Goal: Task Accomplishment & Management: Manage account settings

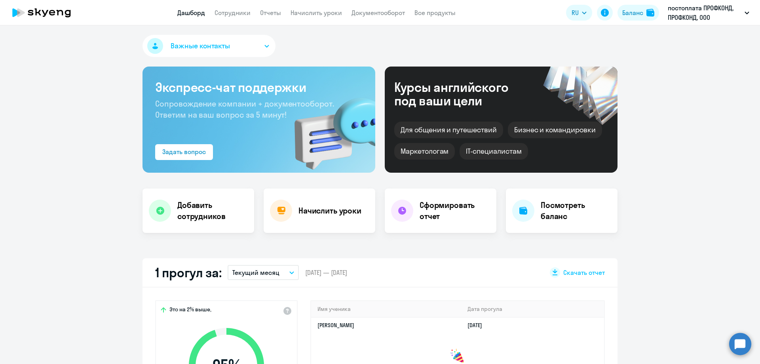
select select "30"
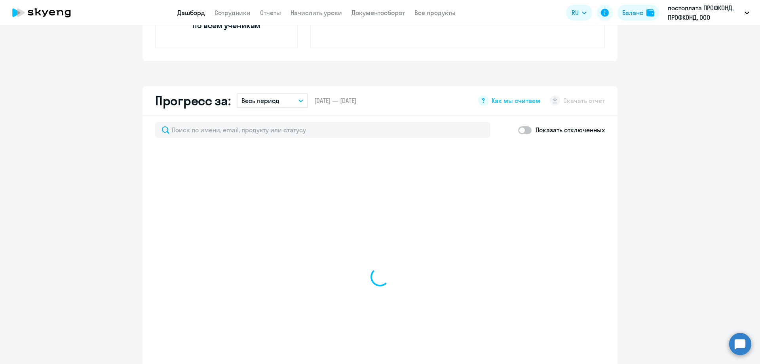
scroll to position [436, 0]
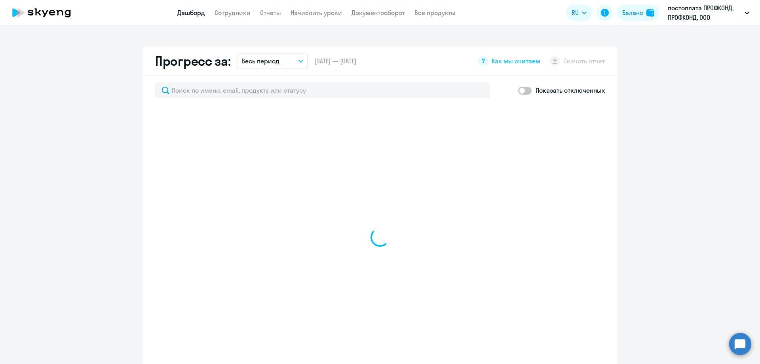
select select "30"
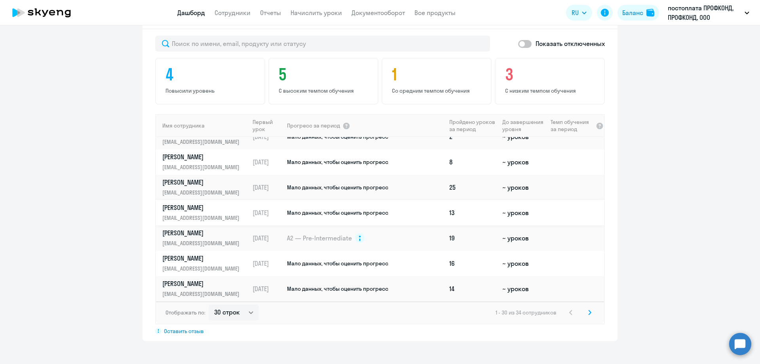
scroll to position [556, 0]
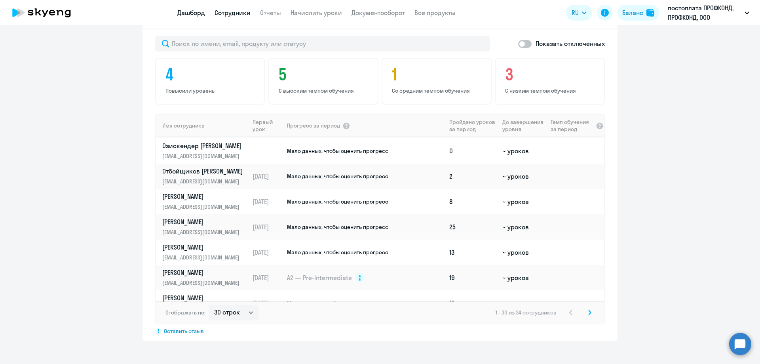
click at [234, 12] on link "Сотрудники" at bounding box center [233, 13] width 36 height 8
select select "30"
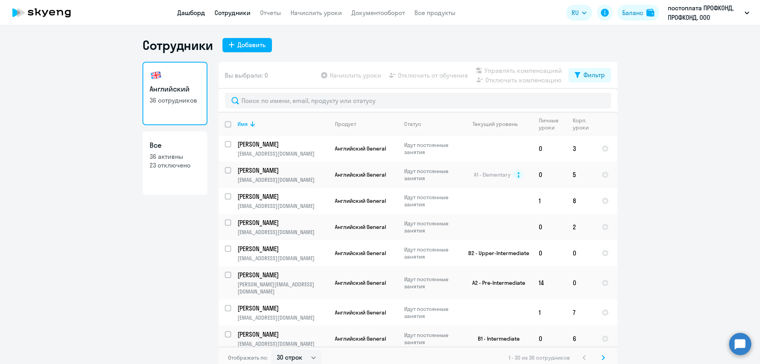
click at [183, 13] on link "Дашборд" at bounding box center [191, 13] width 28 height 8
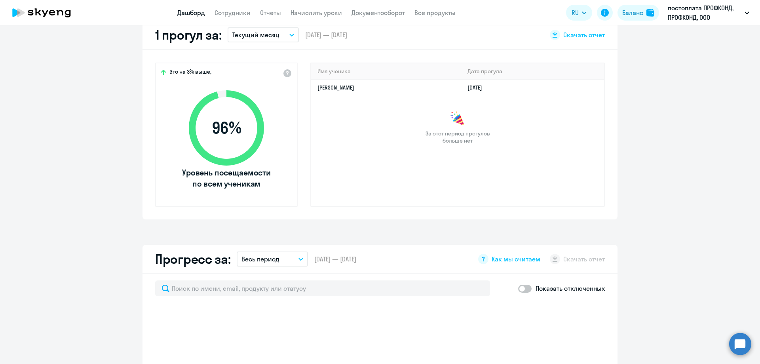
select select "30"
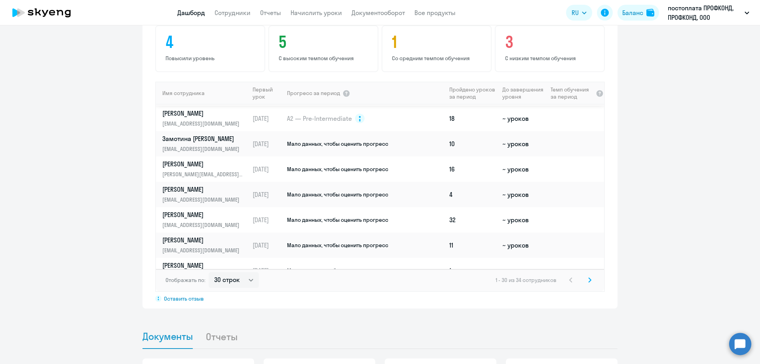
scroll to position [317, 0]
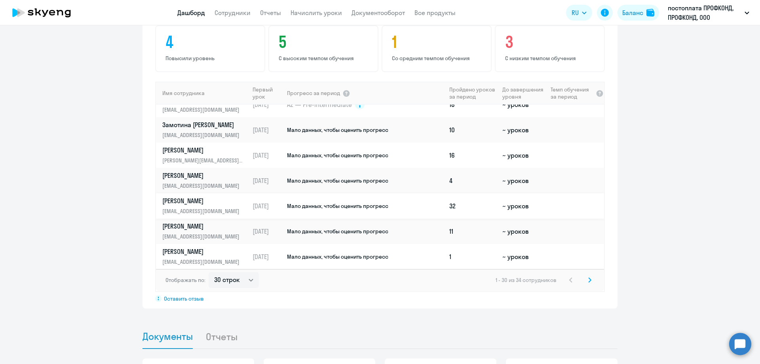
click at [201, 207] on p "[EMAIL_ADDRESS][DOMAIN_NAME]" at bounding box center [203, 211] width 82 height 9
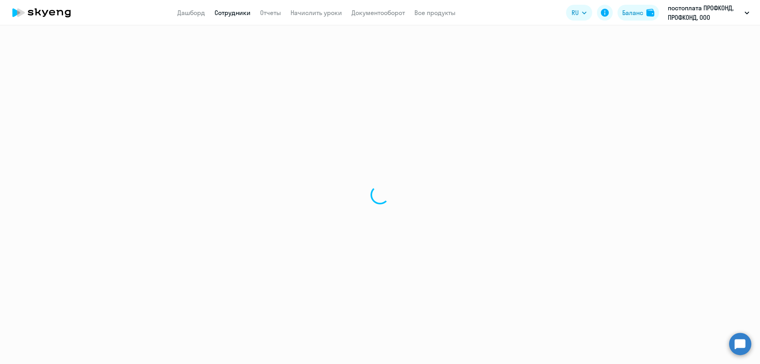
select select "english"
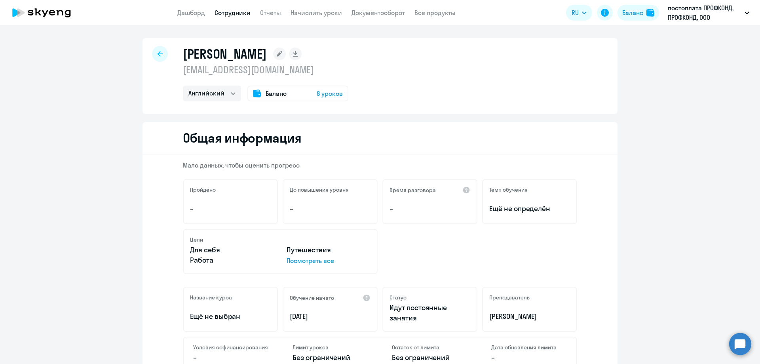
click at [158, 55] on icon at bounding box center [160, 53] width 5 height 5
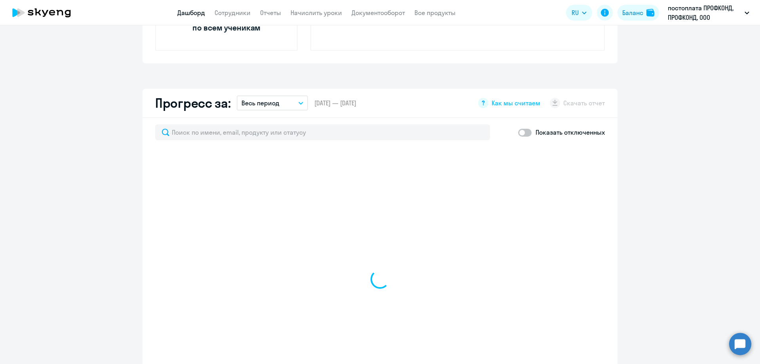
select select "30"
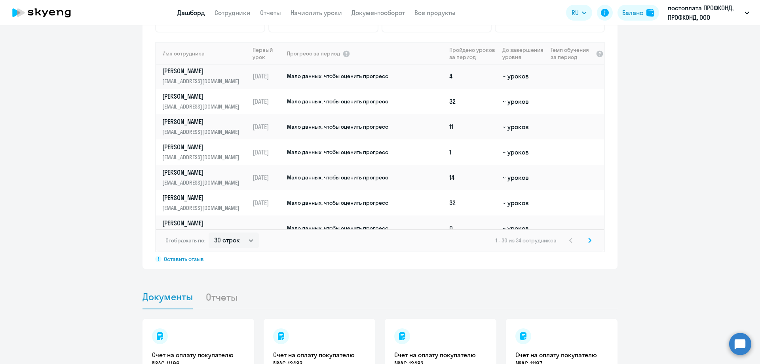
scroll to position [396, 0]
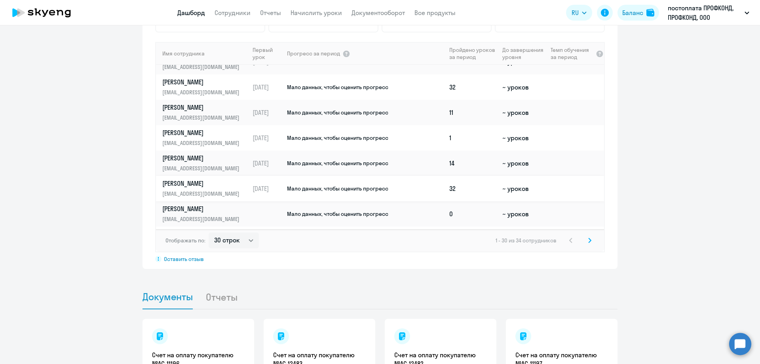
click at [204, 188] on link "Нартикоев Ацамаз anartikoev@profcond.com" at bounding box center [205, 188] width 87 height 19
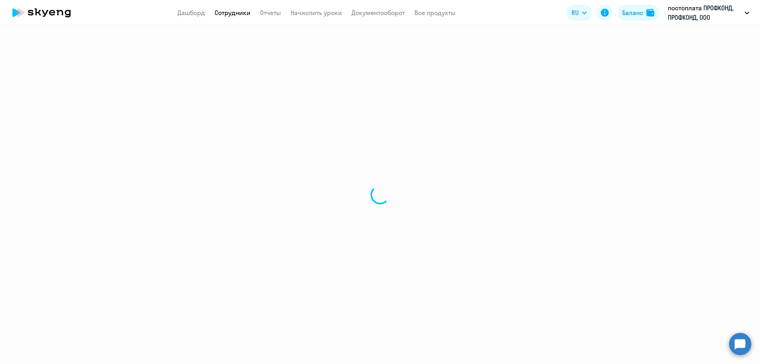
select select "english"
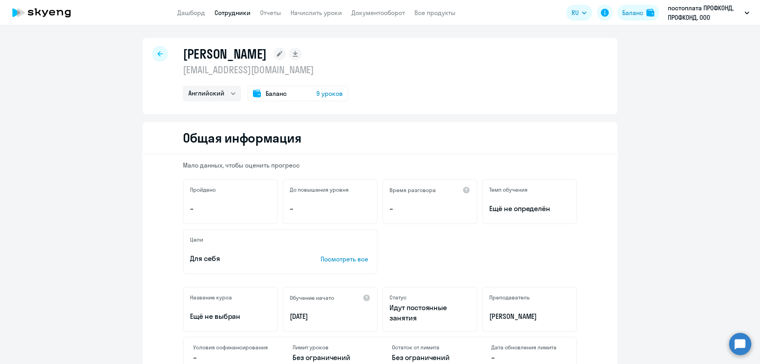
click at [266, 95] on span "Баланс" at bounding box center [276, 94] width 21 height 10
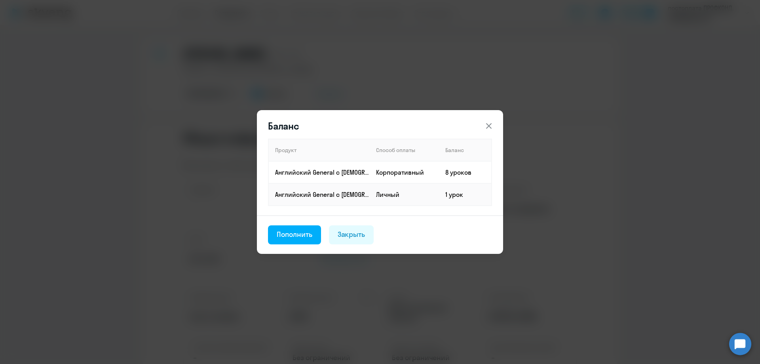
click at [487, 124] on icon at bounding box center [489, 126] width 6 height 6
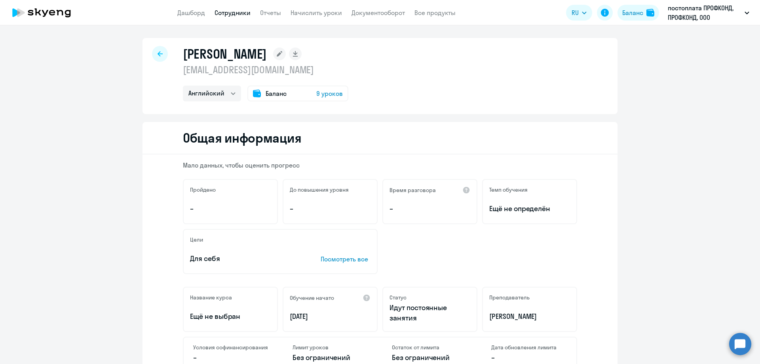
click at [155, 57] on div at bounding box center [160, 54] width 16 height 16
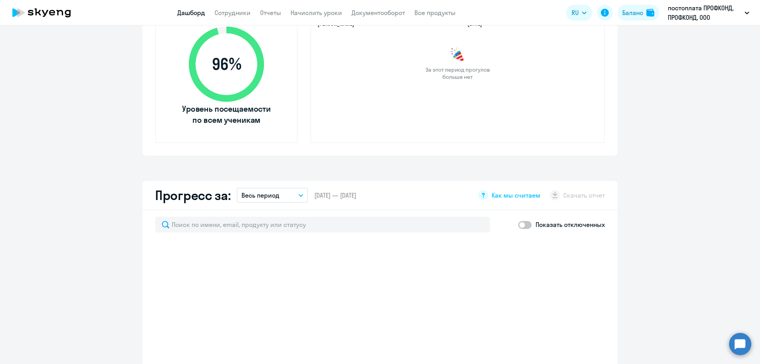
scroll to position [436, 0]
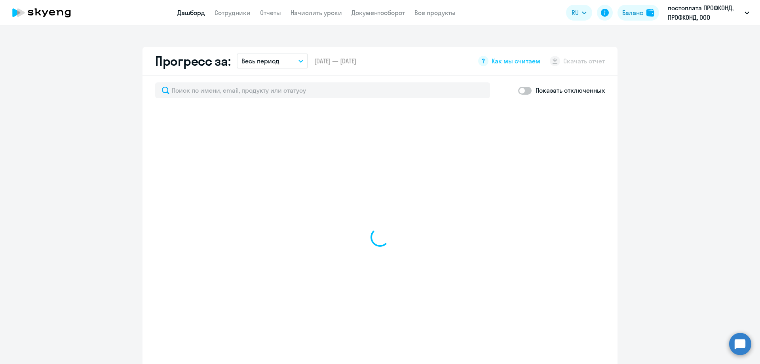
select select "30"
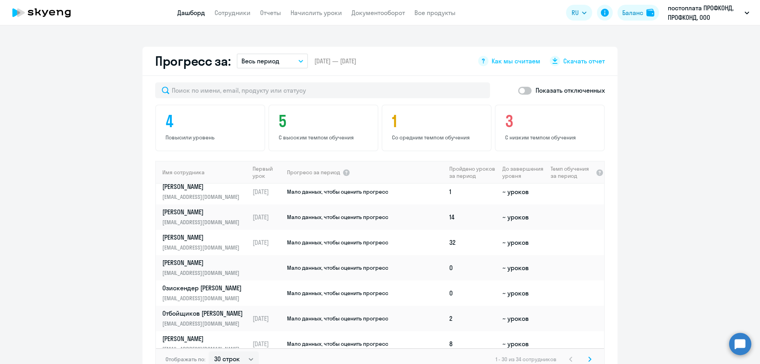
scroll to position [475, 0]
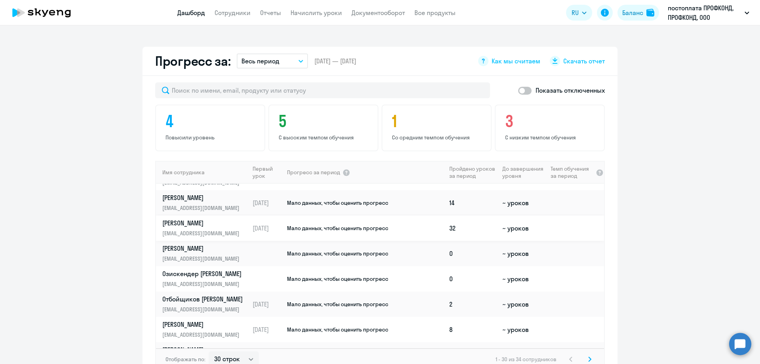
click at [213, 228] on link "Нартикоев Ацамаз anartikoev@profcond.com" at bounding box center [205, 228] width 87 height 19
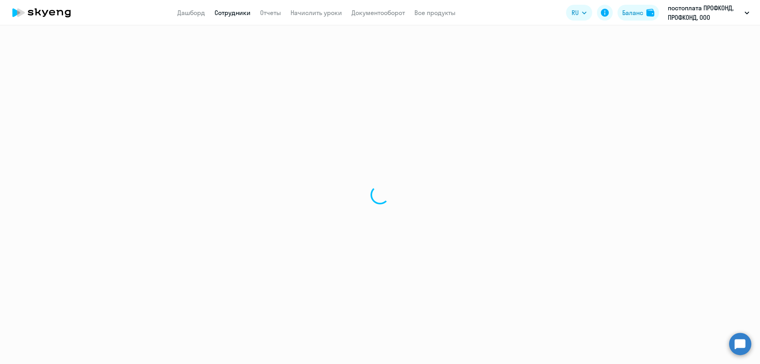
select select "english"
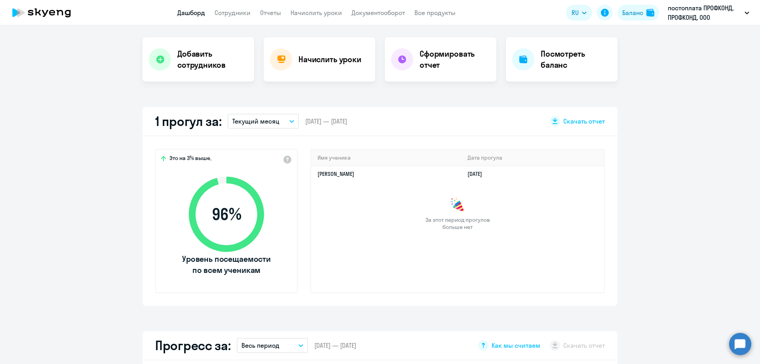
scroll to position [238, 0]
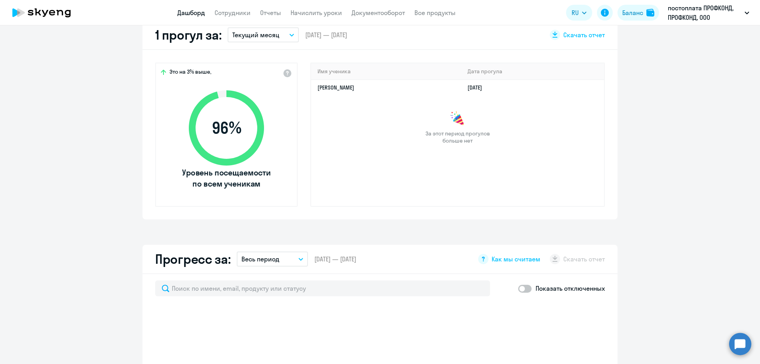
select select "30"
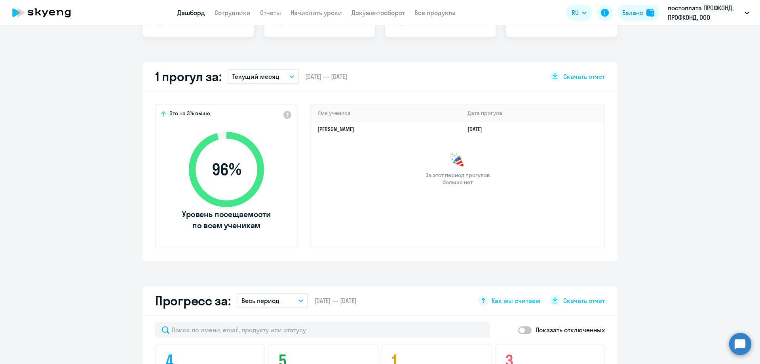
scroll to position [0, 0]
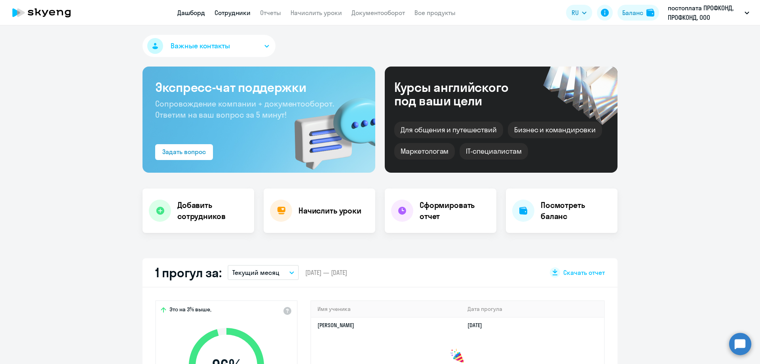
click at [225, 11] on link "Сотрудники" at bounding box center [233, 13] width 36 height 8
select select "30"
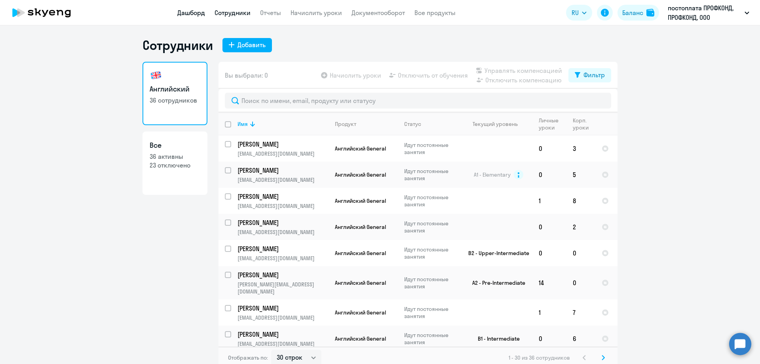
click at [189, 14] on link "Дашборд" at bounding box center [191, 13] width 28 height 8
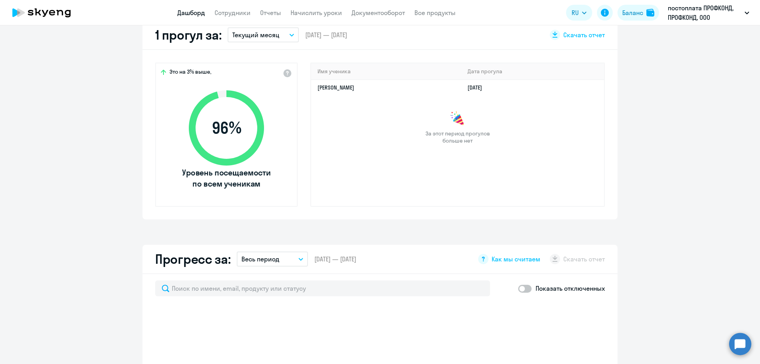
select select "30"
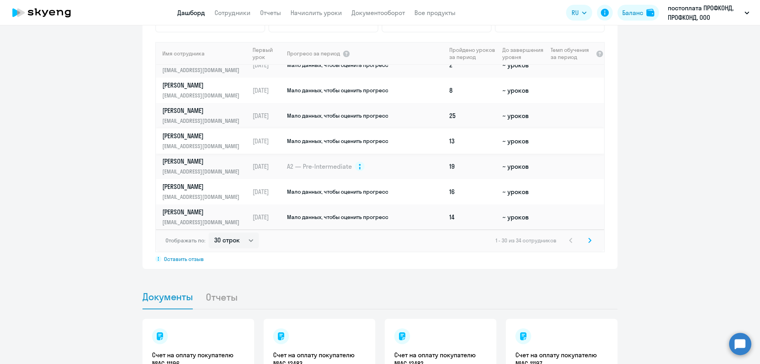
scroll to position [596, 0]
click at [585, 238] on svg-icon at bounding box center [590, 241] width 10 height 10
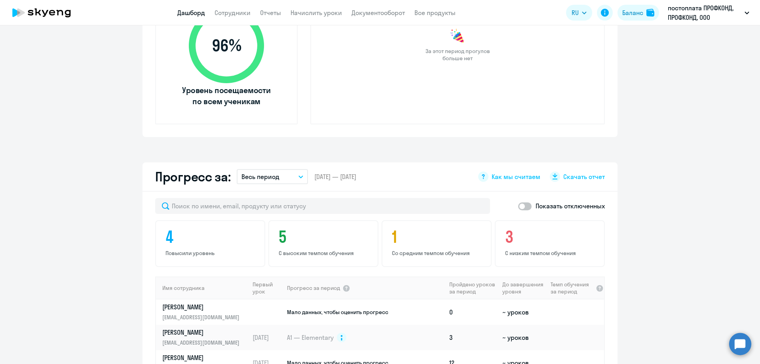
scroll to position [277, 0]
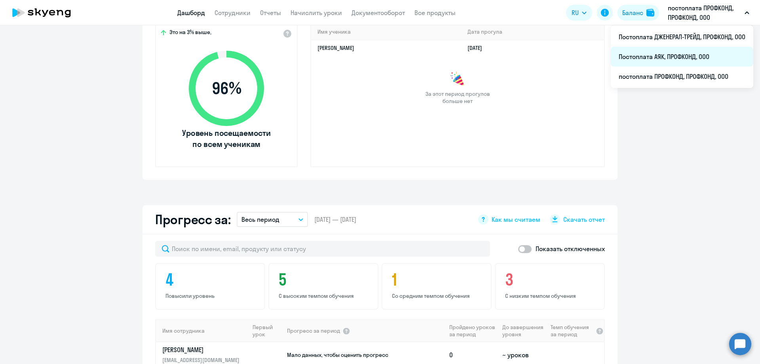
click at [680, 52] on li "Постоплата АЯК, ПРОФКОНД, ООО" at bounding box center [682, 57] width 143 height 20
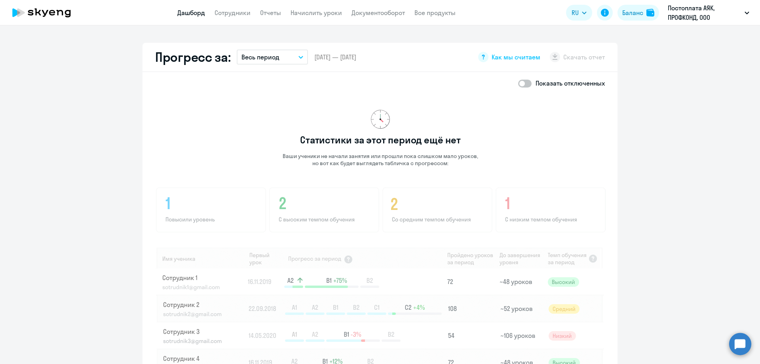
scroll to position [515, 0]
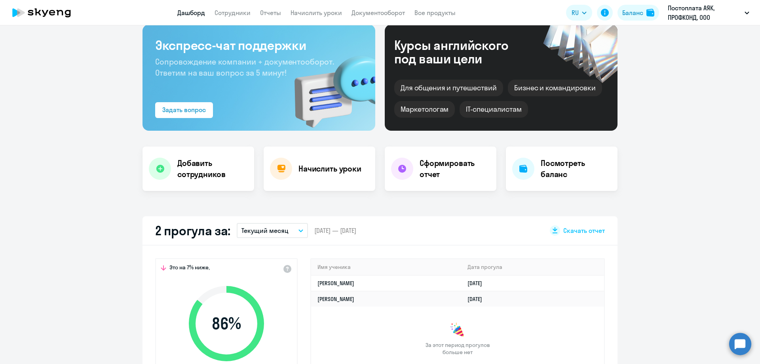
select select "30"
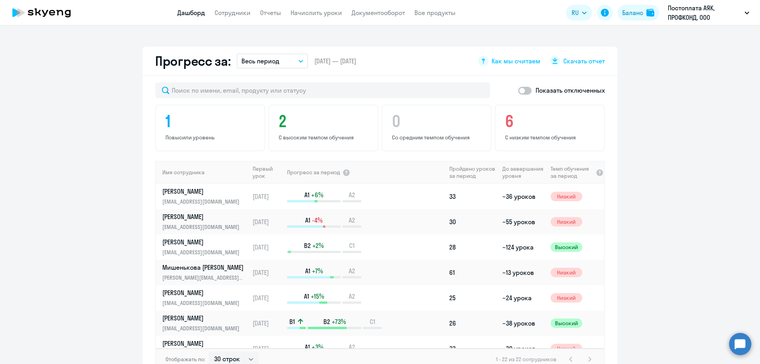
scroll to position [475, 0]
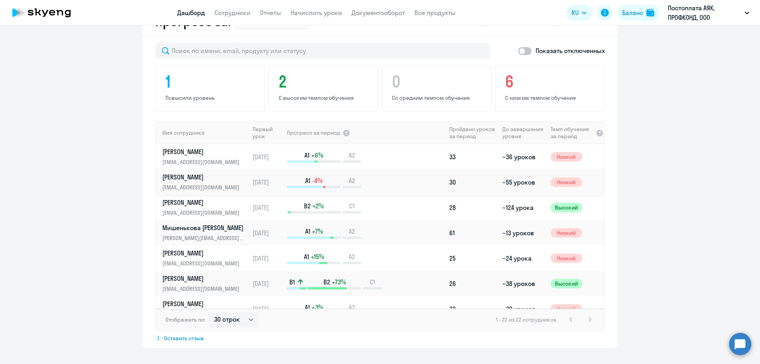
click at [215, 177] on p "[PERSON_NAME]" at bounding box center [203, 177] width 82 height 9
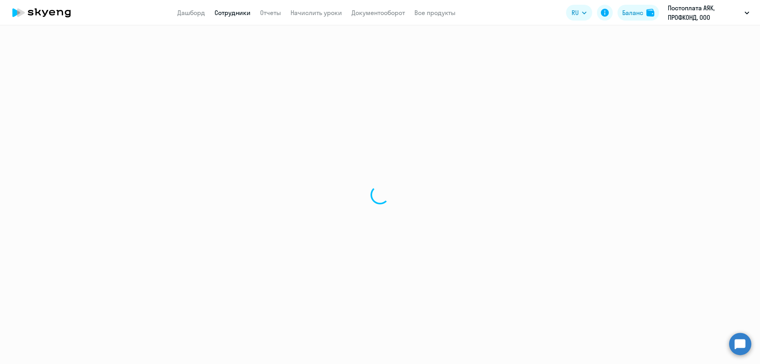
select select "english"
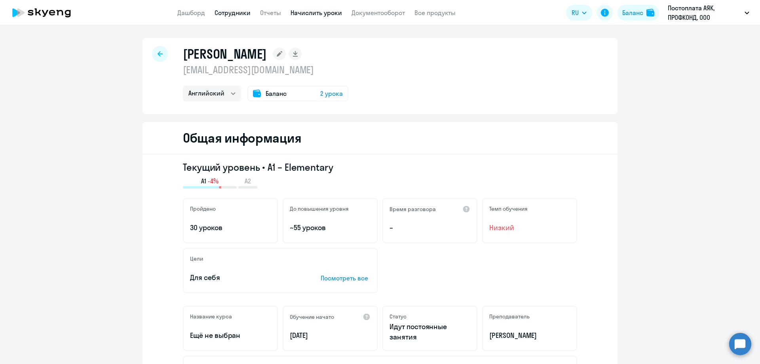
click at [296, 15] on link "Начислить уроки" at bounding box center [316, 13] width 51 height 8
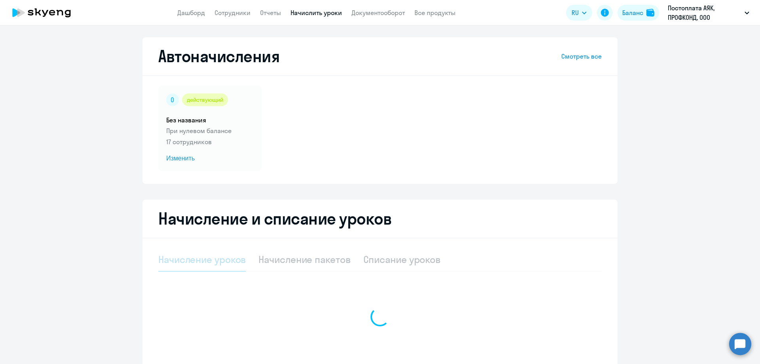
select select "10"
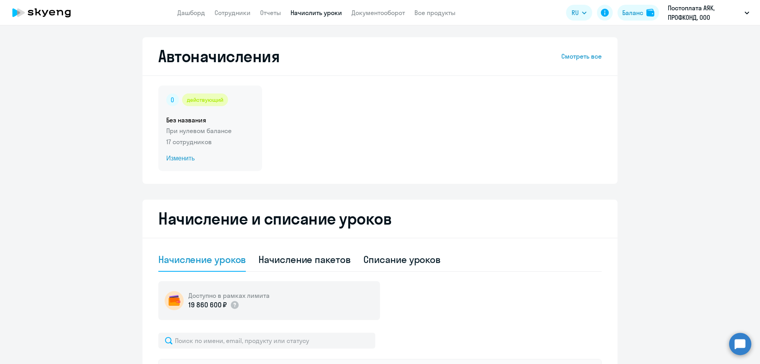
click at [174, 156] on span "Изменить" at bounding box center [210, 159] width 88 height 10
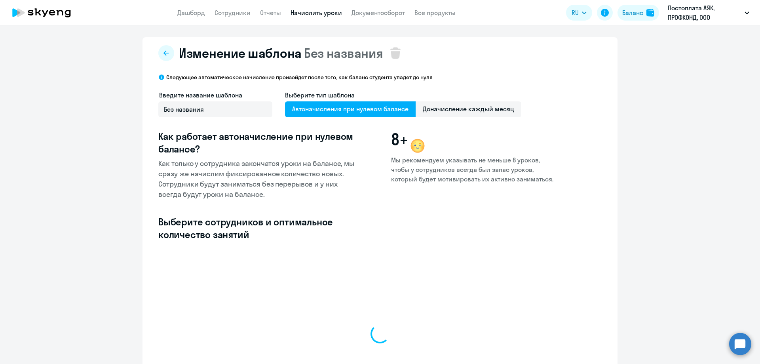
select select "10"
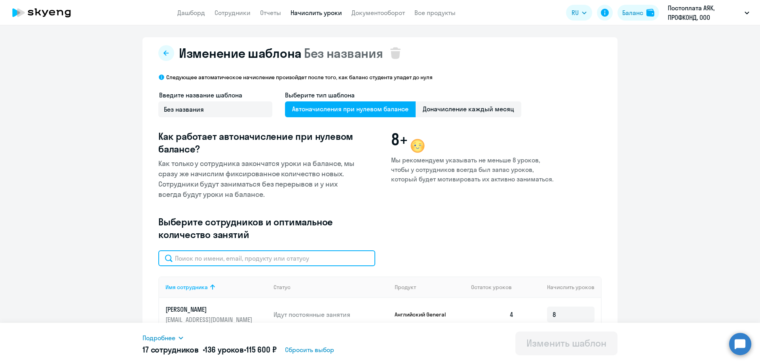
click at [317, 261] on input "text" at bounding box center [266, 258] width 217 height 16
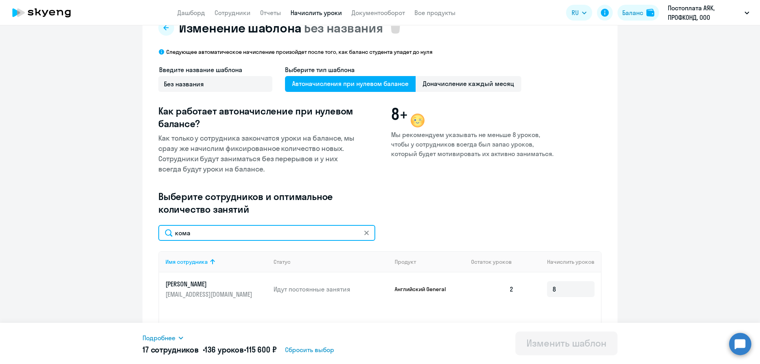
scroll to position [40, 0]
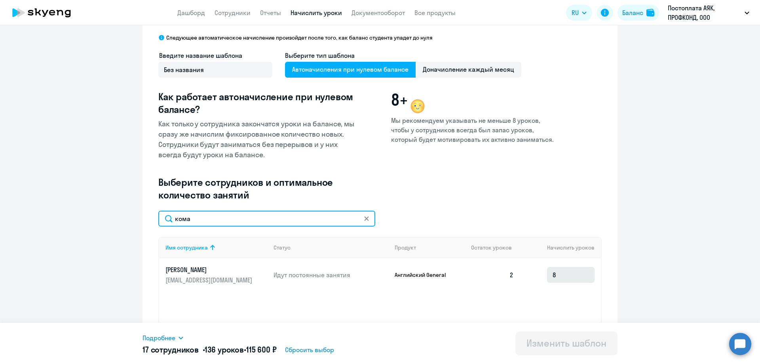
type input "кома"
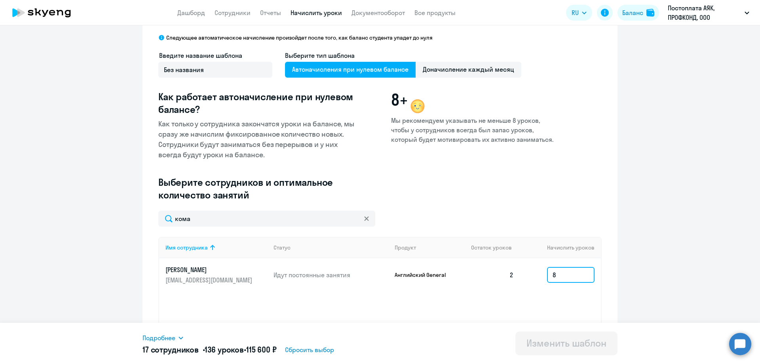
drag, startPoint x: 556, startPoint y: 283, endPoint x: 527, endPoint y: 279, distance: 29.6
click at [527, 279] on td "8" at bounding box center [560, 274] width 81 height 33
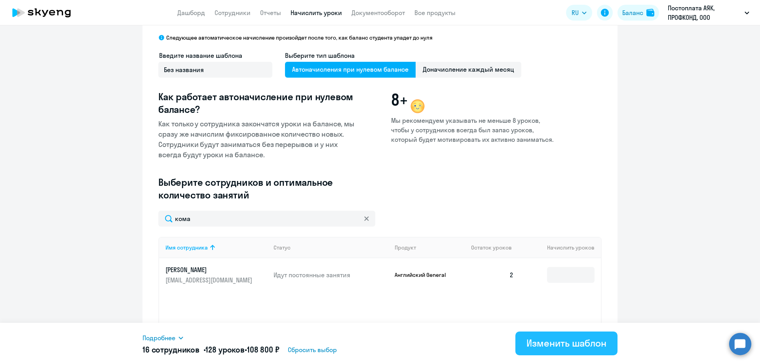
click at [566, 342] on div "Изменить шаблон" at bounding box center [567, 343] width 80 height 13
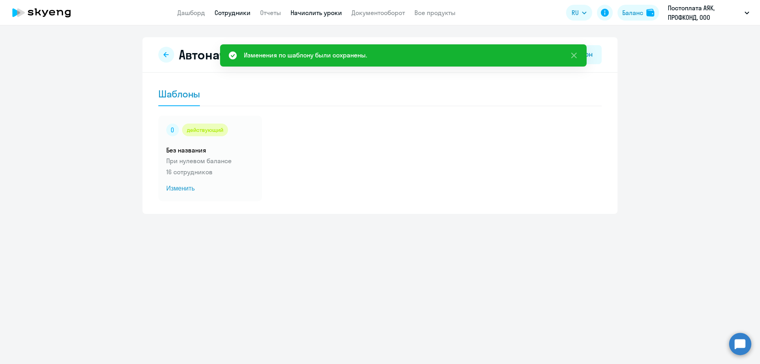
click at [232, 13] on link "Сотрудники" at bounding box center [233, 13] width 36 height 8
select select "30"
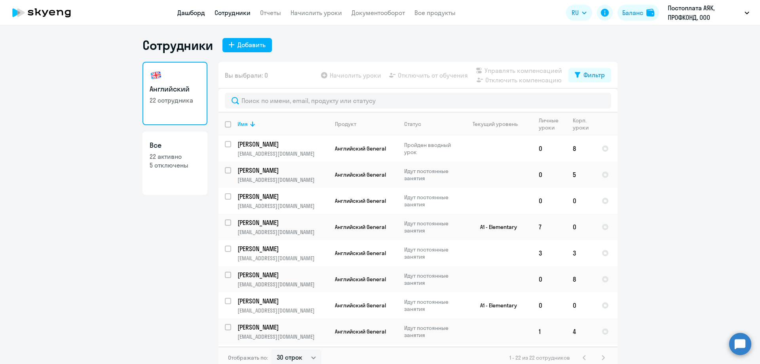
click at [191, 14] on link "Дашборд" at bounding box center [191, 13] width 28 height 8
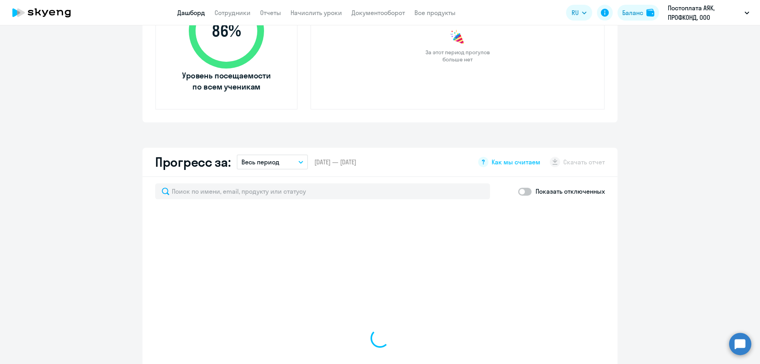
select select "30"
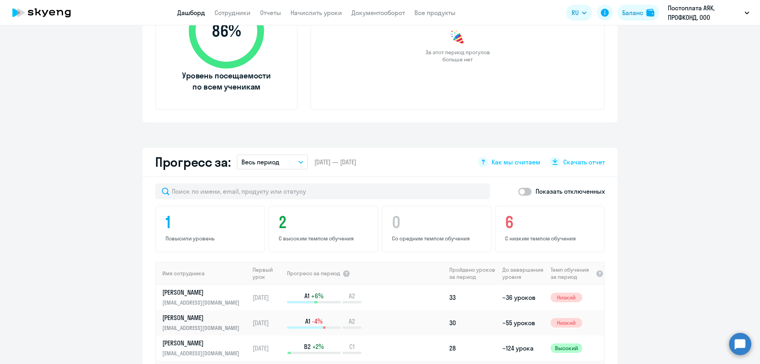
scroll to position [436, 0]
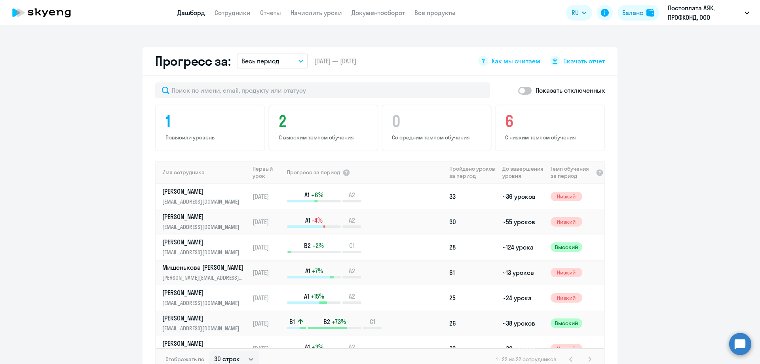
click at [213, 248] on p "[EMAIL_ADDRESS][DOMAIN_NAME]" at bounding box center [203, 252] width 82 height 9
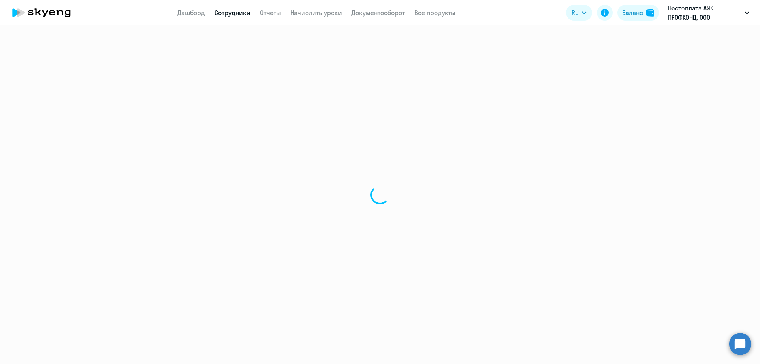
select select "english"
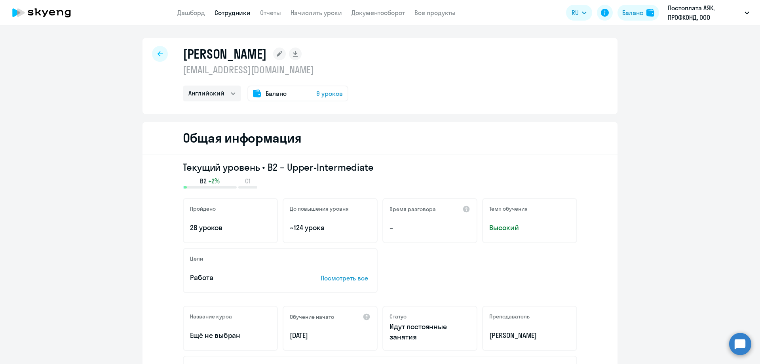
click at [275, 94] on span "Баланс" at bounding box center [276, 94] width 21 height 10
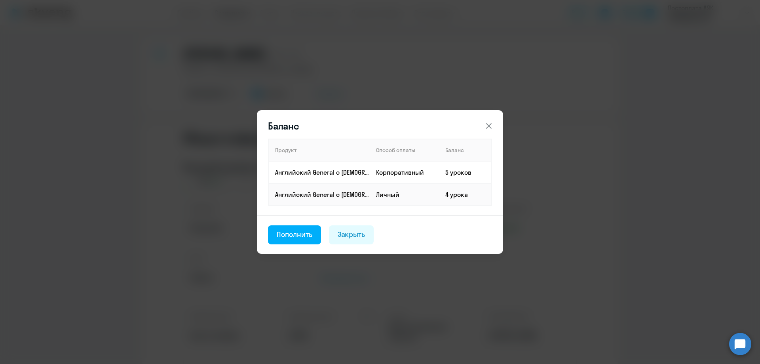
click at [491, 121] on icon at bounding box center [489, 126] width 10 height 10
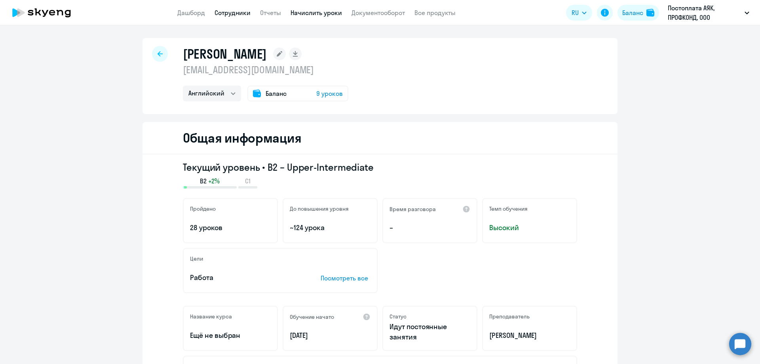
click at [305, 14] on link "Начислить уроки" at bounding box center [316, 13] width 51 height 8
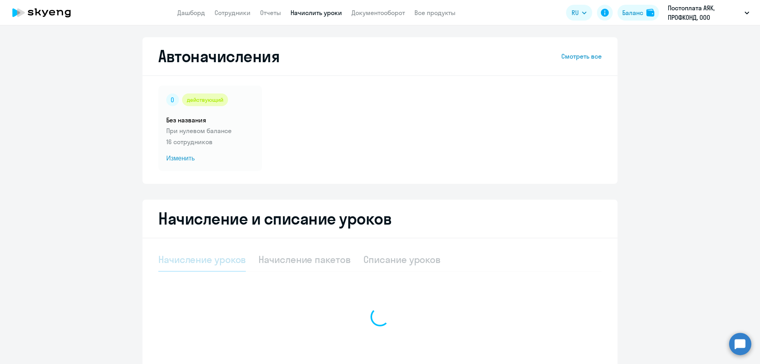
select select "10"
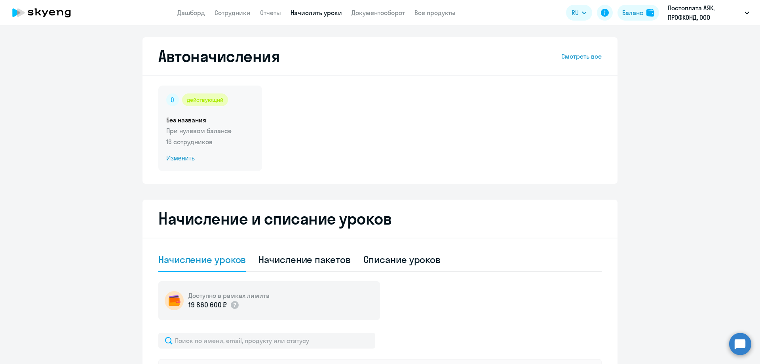
click at [180, 156] on span "Изменить" at bounding box center [210, 159] width 88 height 10
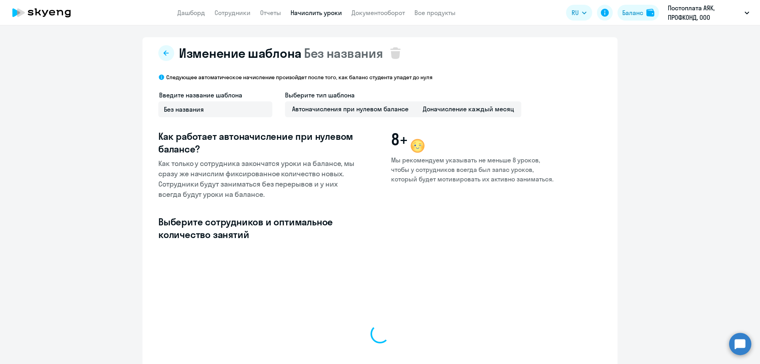
select select "10"
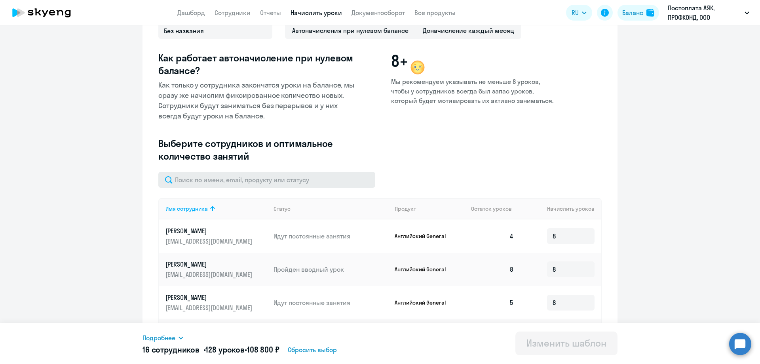
scroll to position [79, 0]
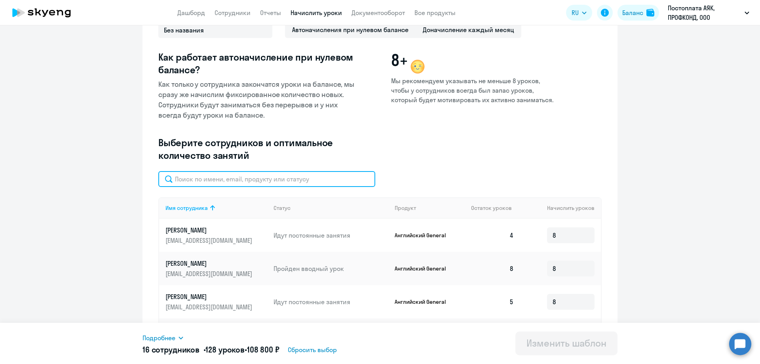
click at [209, 176] on input "text" at bounding box center [266, 179] width 217 height 16
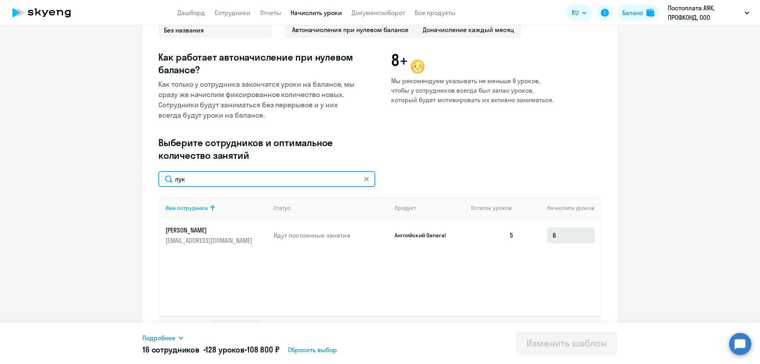
type input "лук"
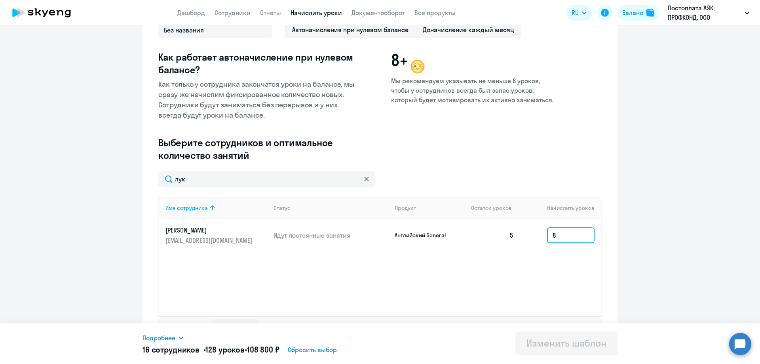
drag, startPoint x: 556, startPoint y: 236, endPoint x: 538, endPoint y: 234, distance: 18.4
click at [538, 234] on td "8" at bounding box center [560, 235] width 81 height 33
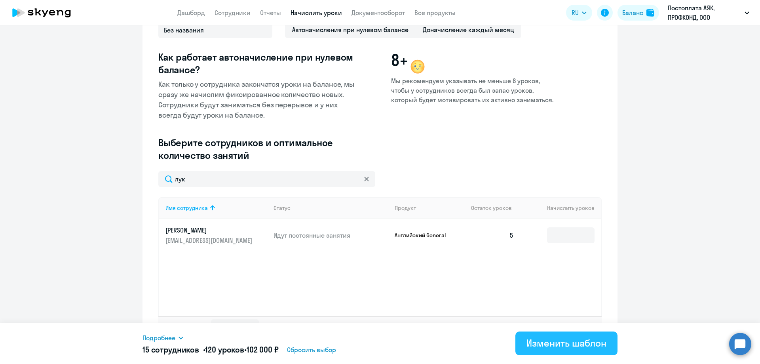
click at [576, 341] on div "Изменить шаблон" at bounding box center [567, 343] width 80 height 13
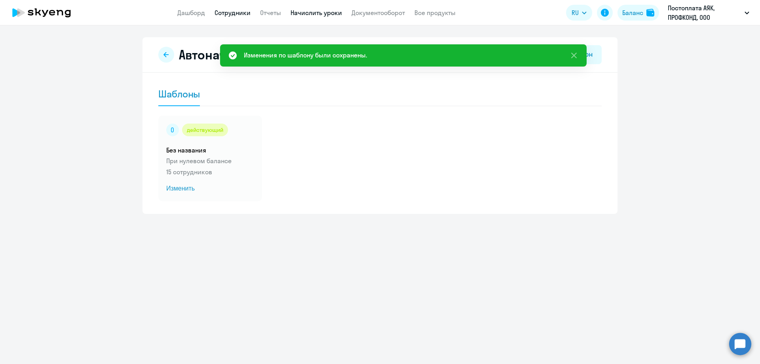
click at [237, 15] on link "Сотрудники" at bounding box center [233, 13] width 36 height 8
select select "30"
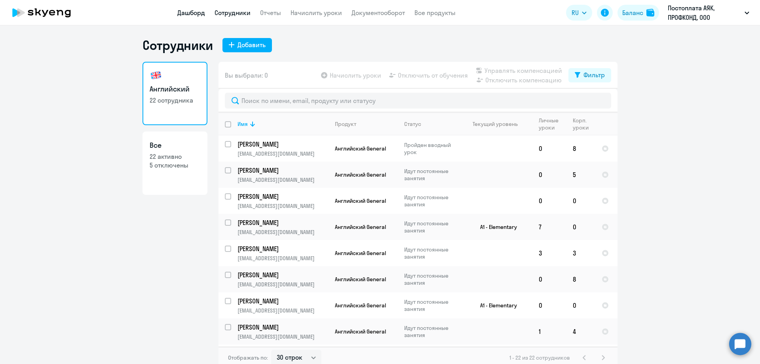
click at [193, 11] on link "Дашборд" at bounding box center [191, 13] width 28 height 8
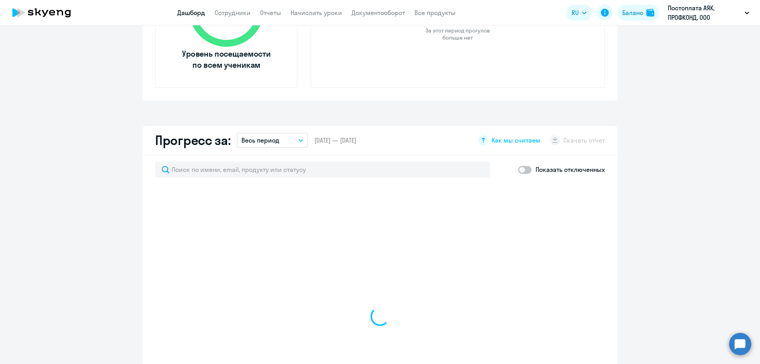
select select "30"
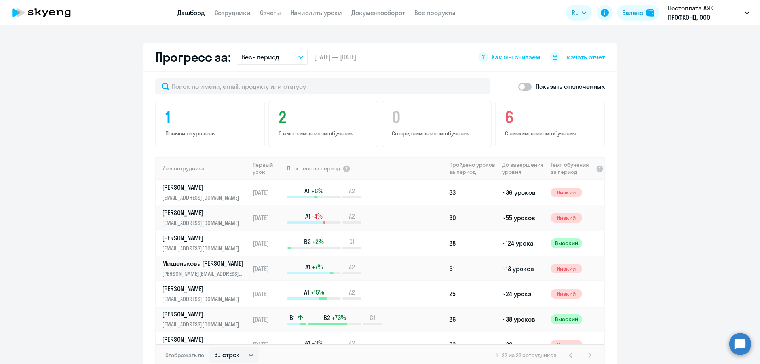
scroll to position [554, 0]
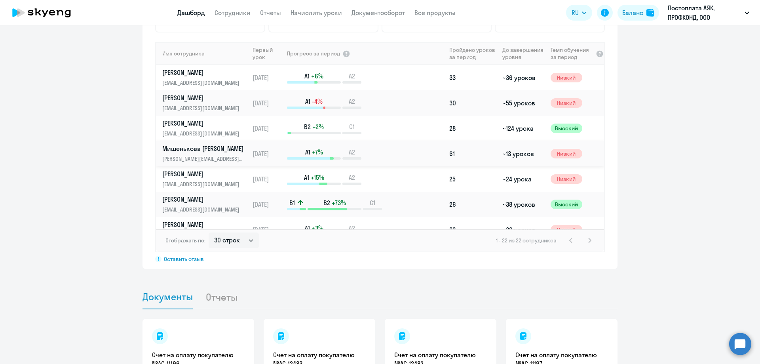
click at [217, 151] on p "Мишенькова [PERSON_NAME]" at bounding box center [203, 148] width 82 height 9
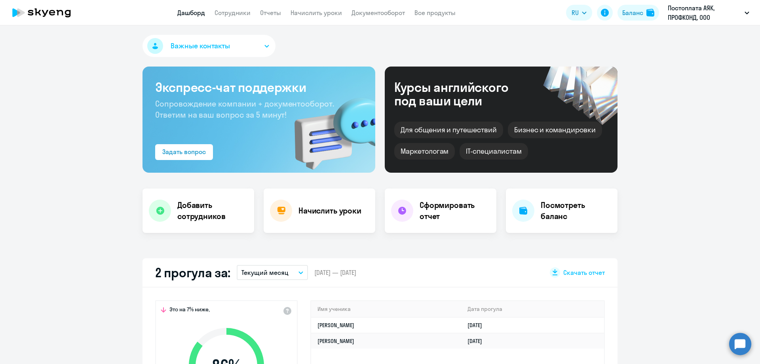
select select "english"
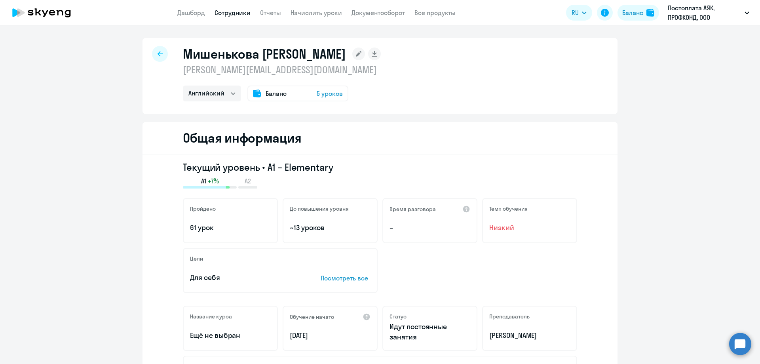
click at [266, 92] on span "Баланс" at bounding box center [276, 94] width 21 height 10
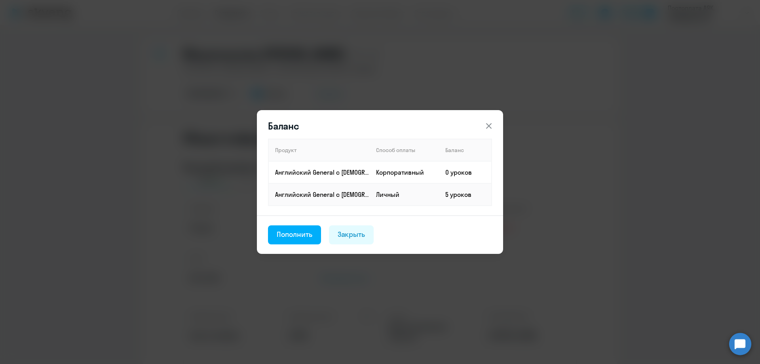
click at [491, 127] on icon at bounding box center [489, 126] width 10 height 10
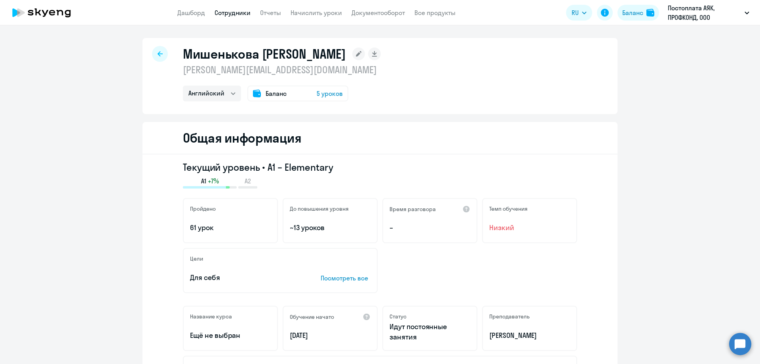
click at [158, 55] on icon at bounding box center [160, 53] width 5 height 5
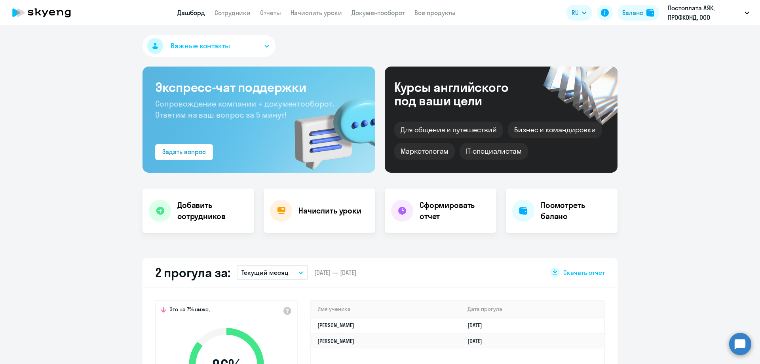
select select "30"
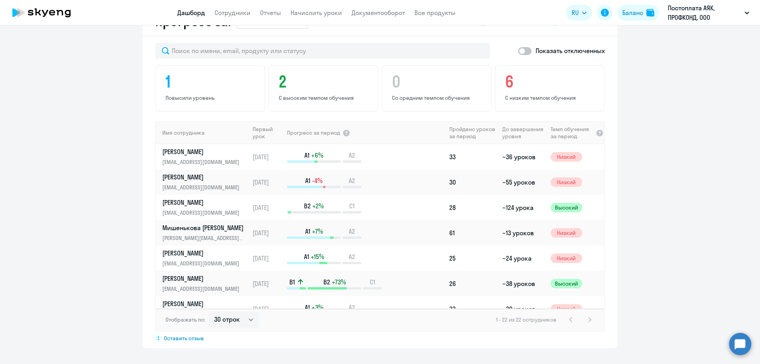
scroll to position [515, 0]
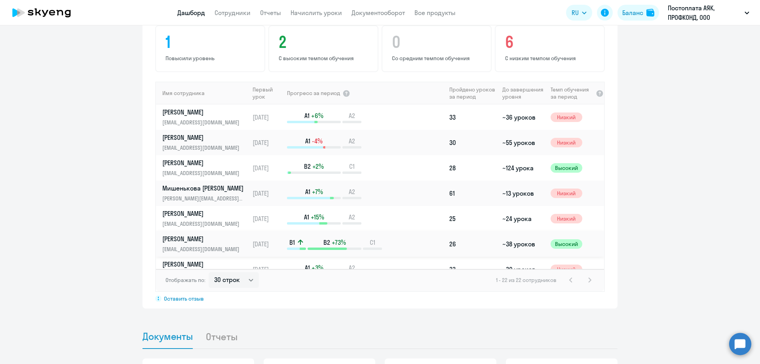
click at [192, 247] on p "[EMAIL_ADDRESS][DOMAIN_NAME]" at bounding box center [203, 249] width 82 height 9
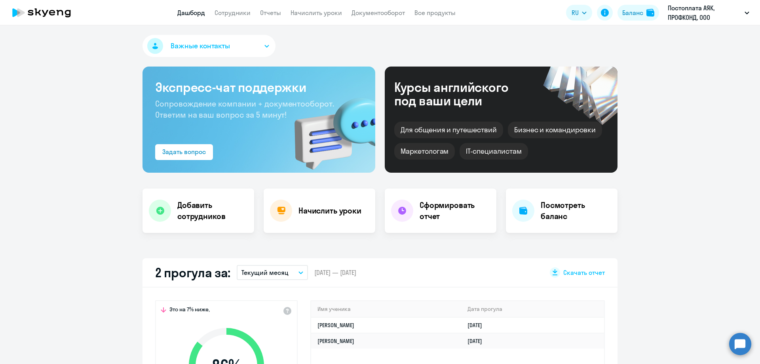
select select "english"
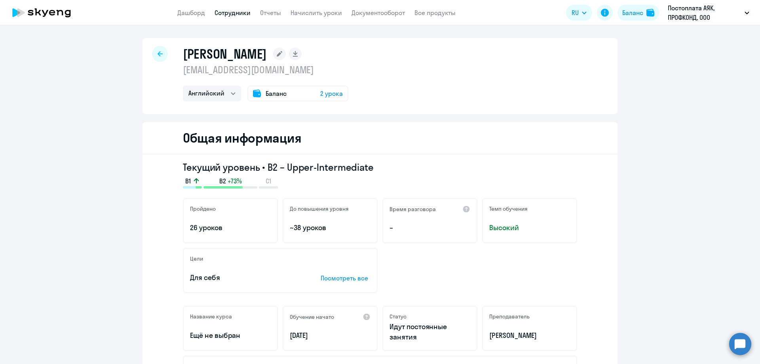
click at [160, 58] on div at bounding box center [160, 54] width 16 height 16
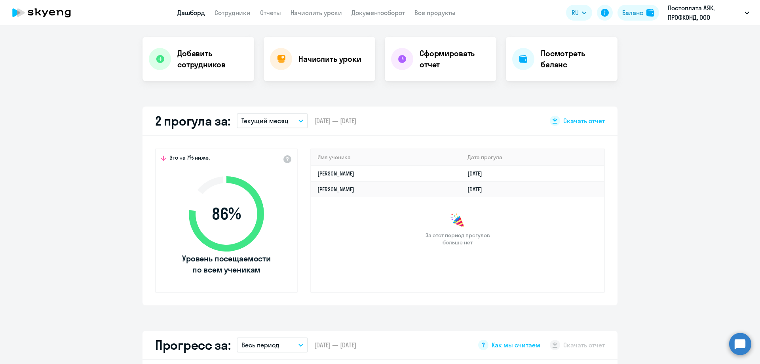
scroll to position [158, 0]
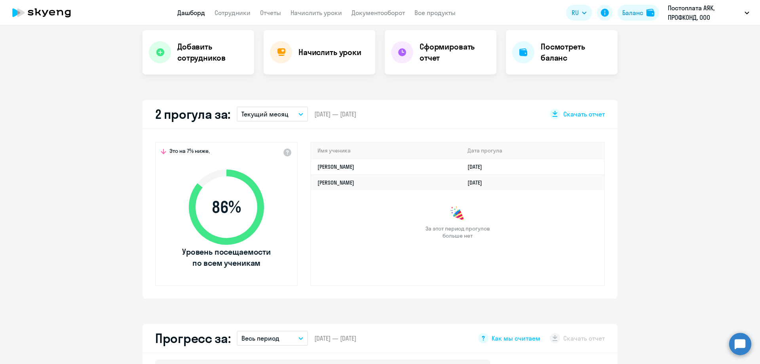
select select "30"
click at [336, 166] on link "[PERSON_NAME]" at bounding box center [336, 166] width 37 height 7
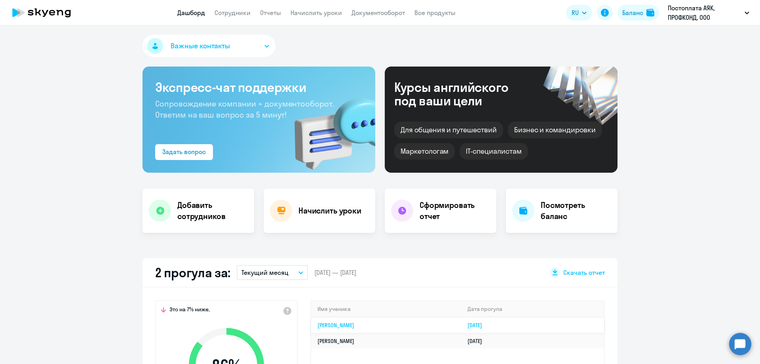
select select "english"
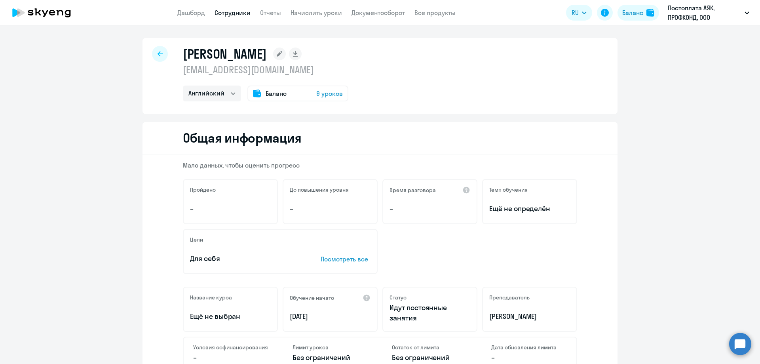
click at [276, 94] on span "Баланс" at bounding box center [276, 94] width 21 height 10
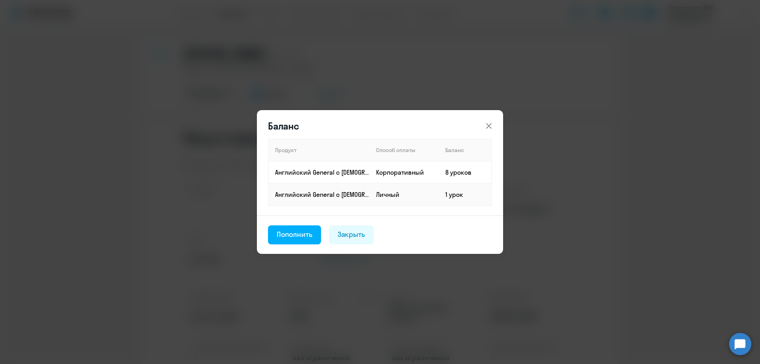
click at [489, 124] on icon at bounding box center [489, 126] width 10 height 10
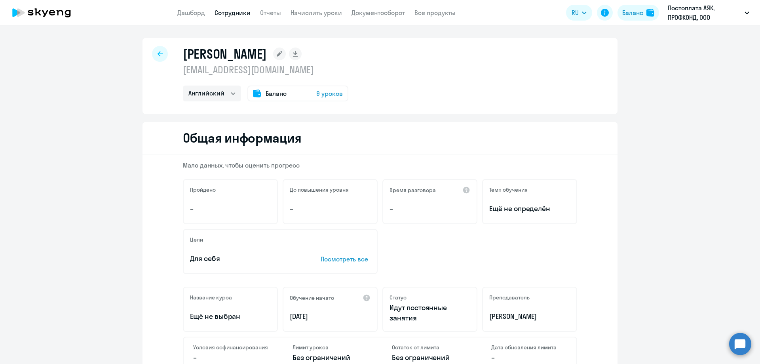
click at [158, 56] on icon at bounding box center [160, 54] width 5 height 6
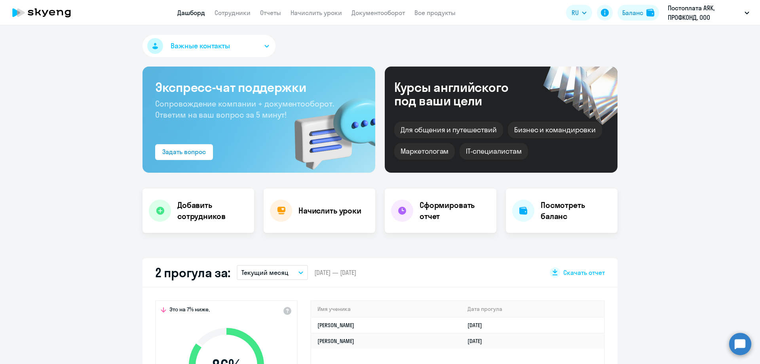
select select "30"
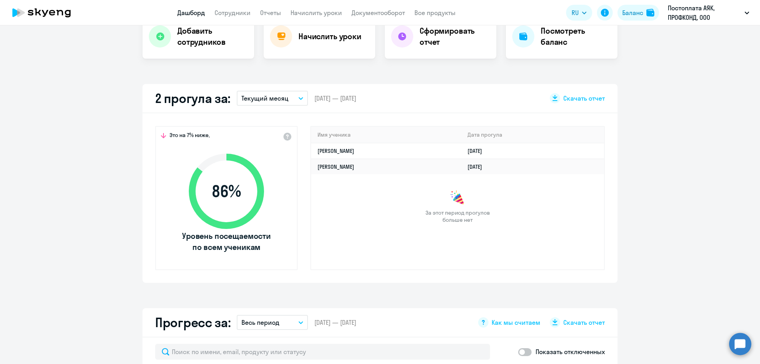
scroll to position [79, 0]
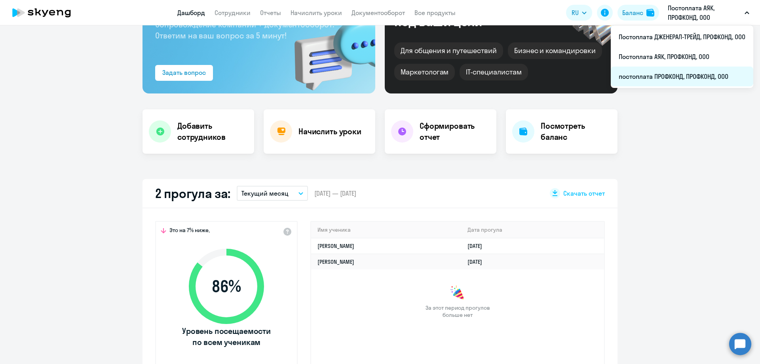
click at [663, 79] on li "постоплата ПРОФКОНД, ПРОФКОНД, ООО" at bounding box center [682, 77] width 143 height 20
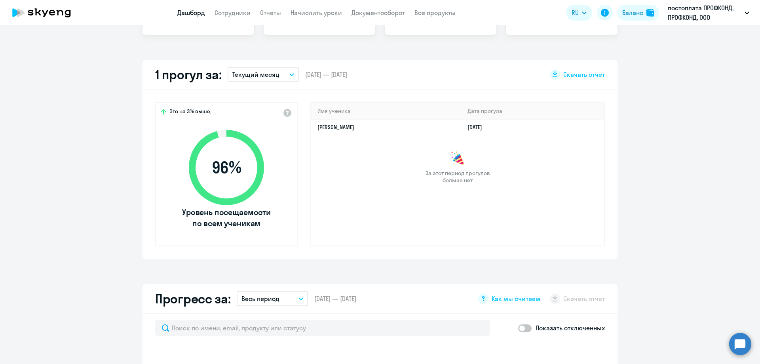
select select "30"
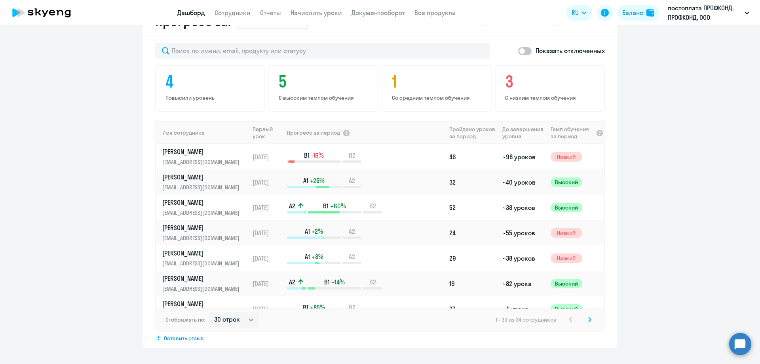
scroll to position [515, 0]
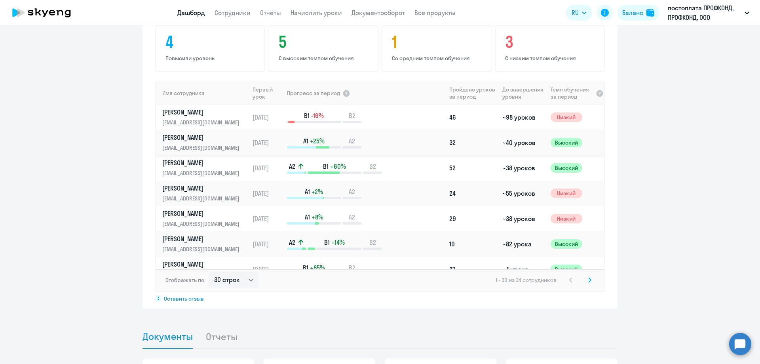
click at [200, 143] on link "[PERSON_NAME] [PERSON_NAME][EMAIL_ADDRESS][DOMAIN_NAME]" at bounding box center [205, 142] width 87 height 19
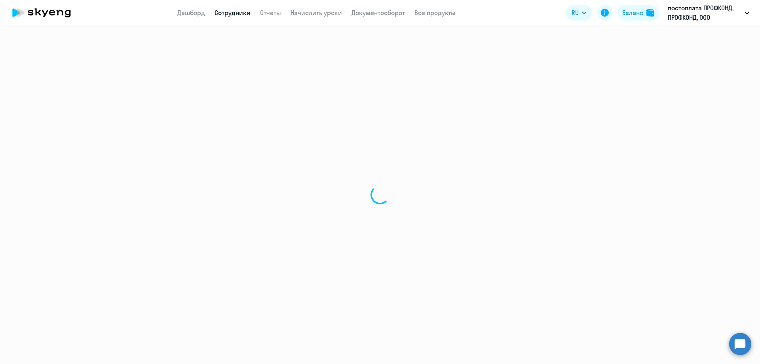
select select "english"
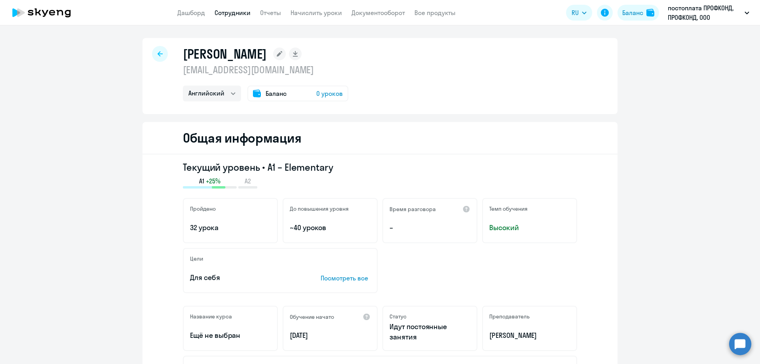
click at [162, 57] on div at bounding box center [160, 54] width 16 height 16
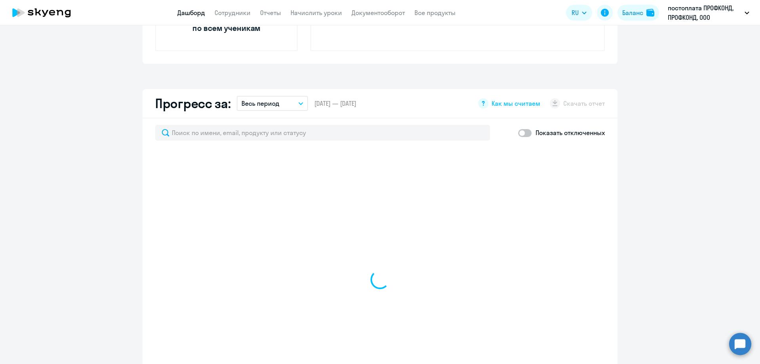
scroll to position [396, 0]
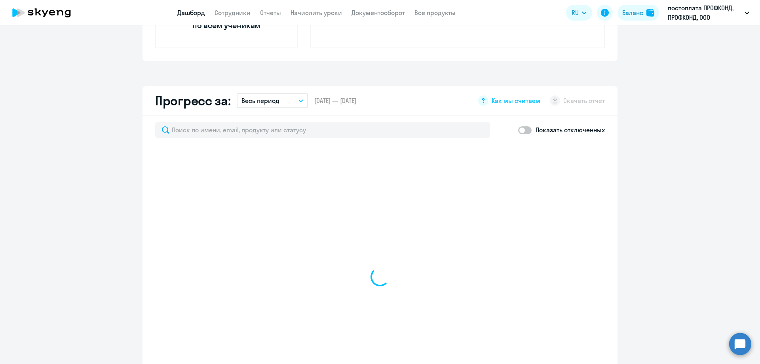
select select "30"
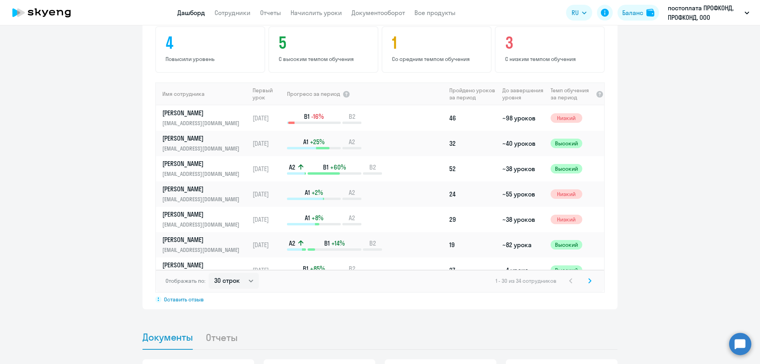
scroll to position [515, 0]
click at [209, 190] on p "[PERSON_NAME]" at bounding box center [203, 188] width 82 height 9
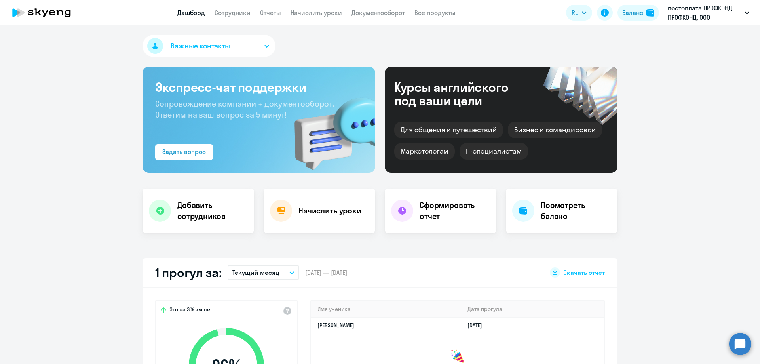
select select "english"
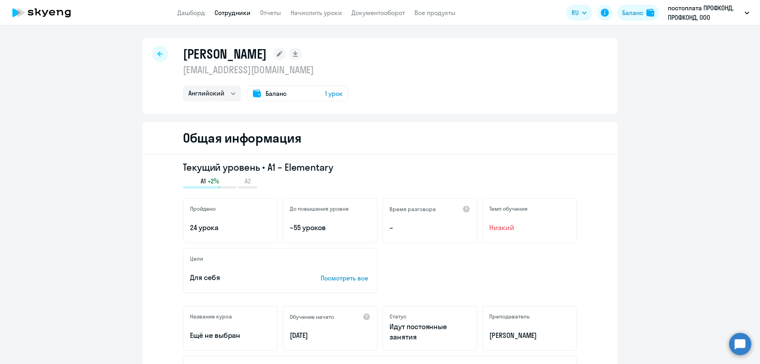
click at [158, 53] on icon at bounding box center [160, 54] width 5 height 6
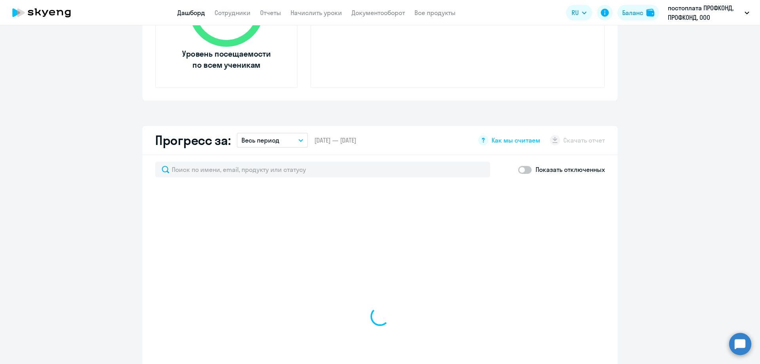
select select "30"
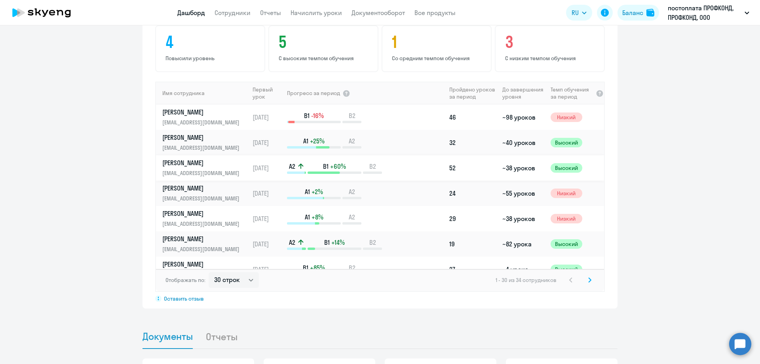
scroll to position [40, 0]
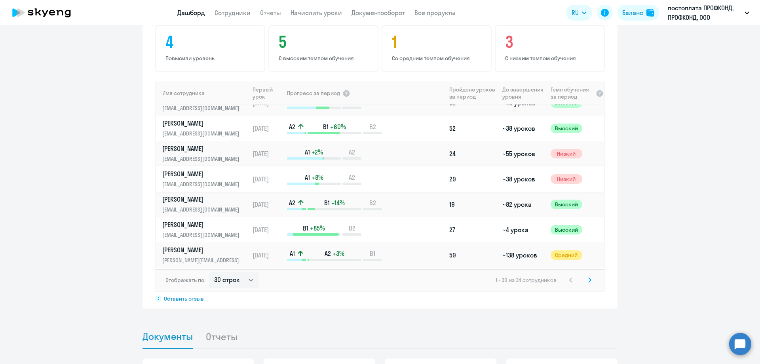
click at [218, 180] on p "[EMAIL_ADDRESS][DOMAIN_NAME]" at bounding box center [203, 184] width 82 height 9
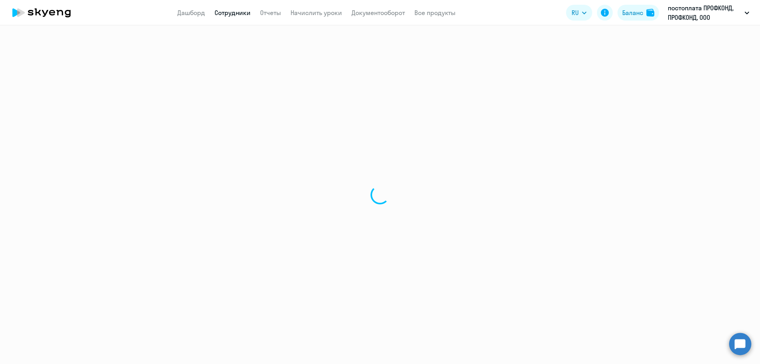
select select "english"
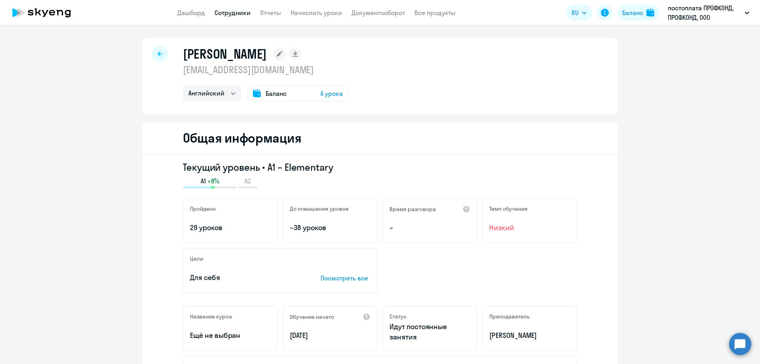
click at [266, 93] on span "Баланс" at bounding box center [276, 94] width 21 height 10
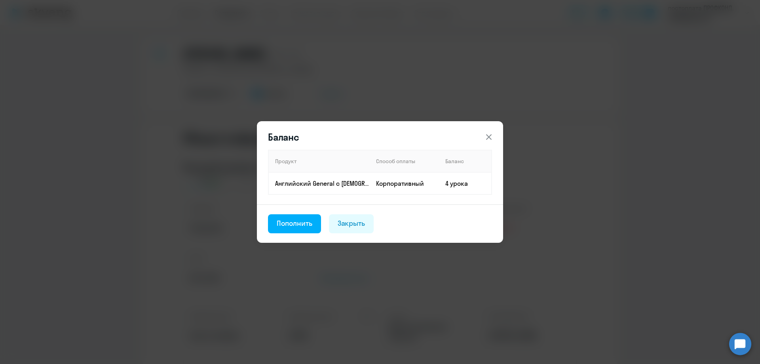
click at [485, 133] on icon at bounding box center [489, 137] width 10 height 10
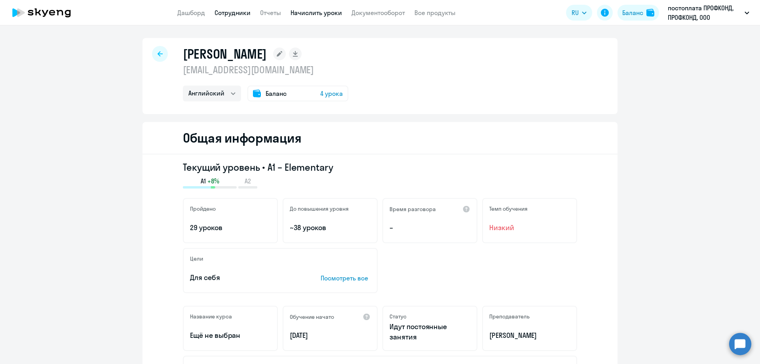
click at [299, 11] on link "Начислить уроки" at bounding box center [316, 13] width 51 height 8
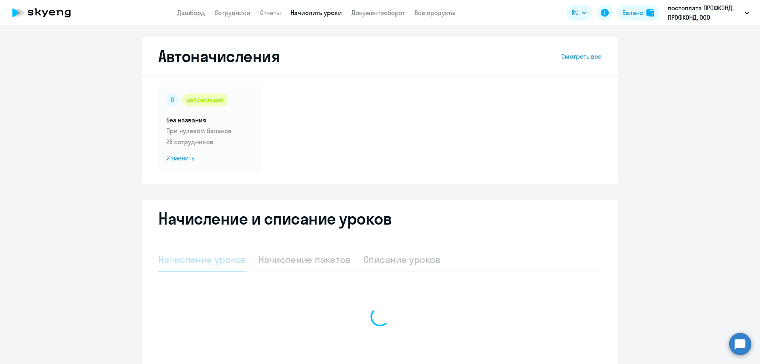
select select "10"
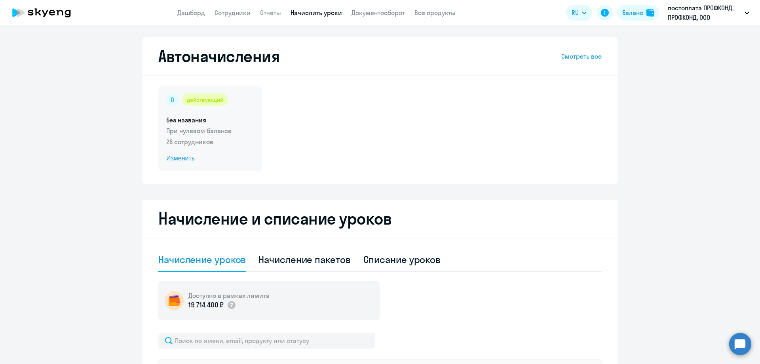
click at [182, 157] on span "Изменить" at bounding box center [210, 159] width 88 height 10
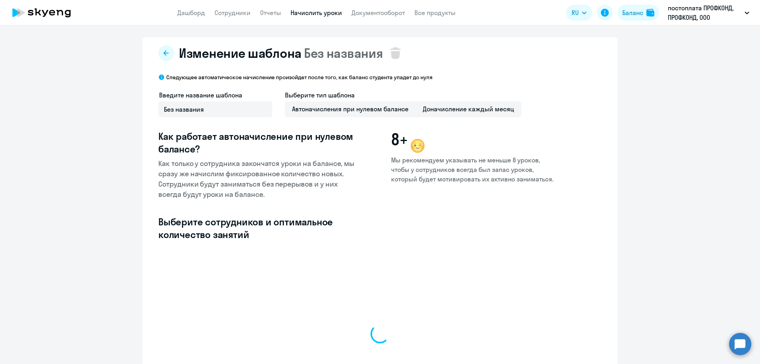
select select "10"
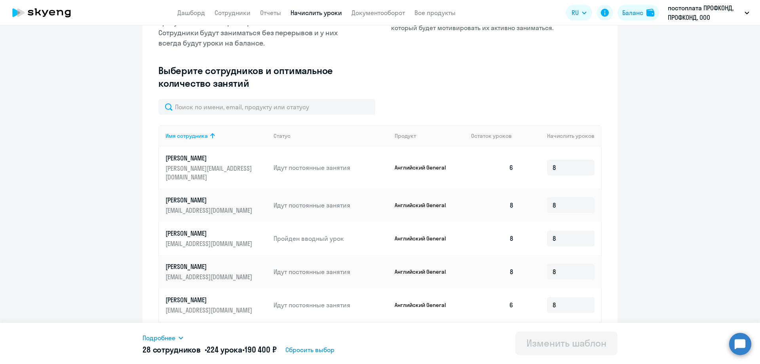
scroll to position [158, 0]
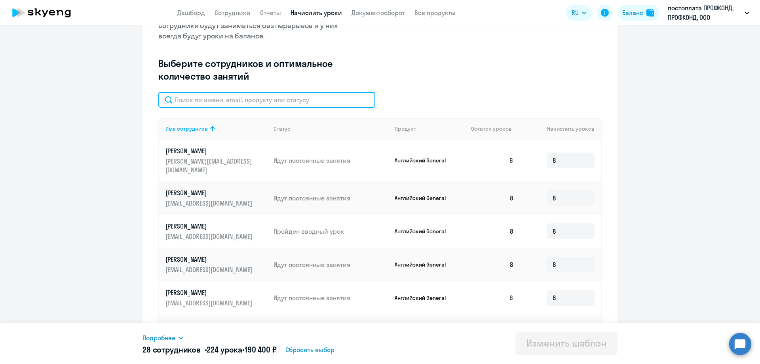
click at [218, 100] on input "text" at bounding box center [266, 100] width 217 height 16
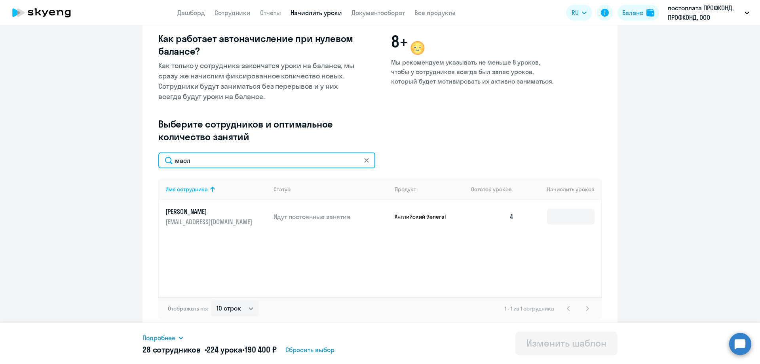
scroll to position [0, 0]
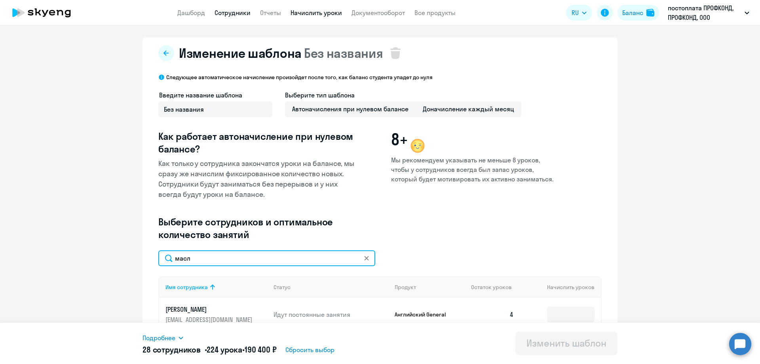
type input "масл"
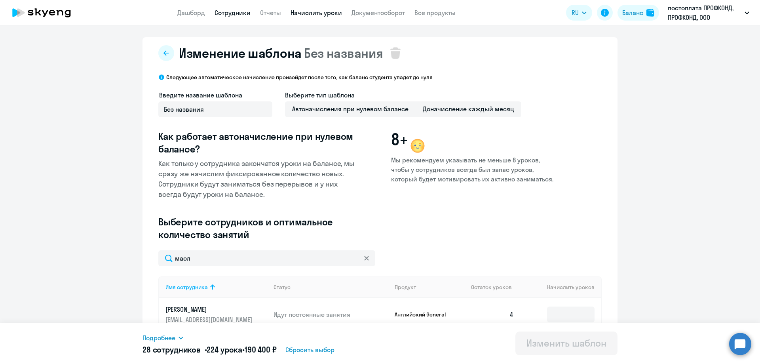
click at [228, 11] on link "Сотрудники" at bounding box center [233, 13] width 36 height 8
select select "30"
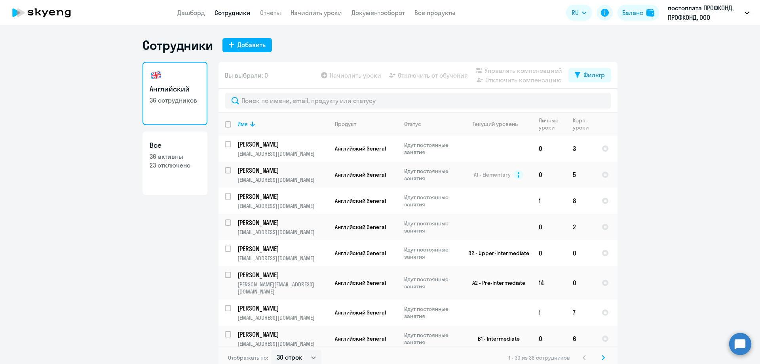
click at [193, 17] on app-header "Дашборд Сотрудники Отчеты Начислить уроки Документооборот Все продукты Дашборд …" at bounding box center [380, 12] width 760 height 25
click at [192, 14] on link "Дашборд" at bounding box center [191, 13] width 28 height 8
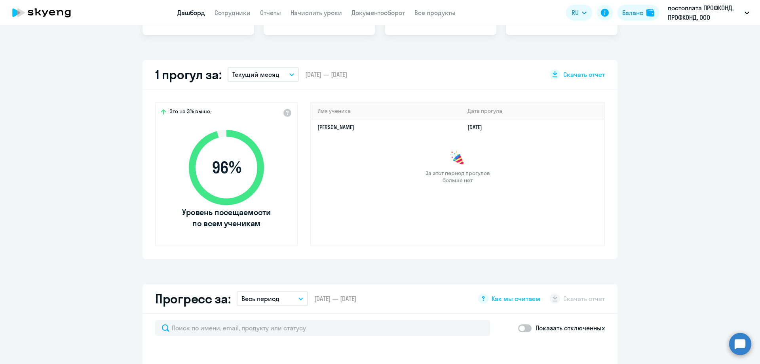
select select "30"
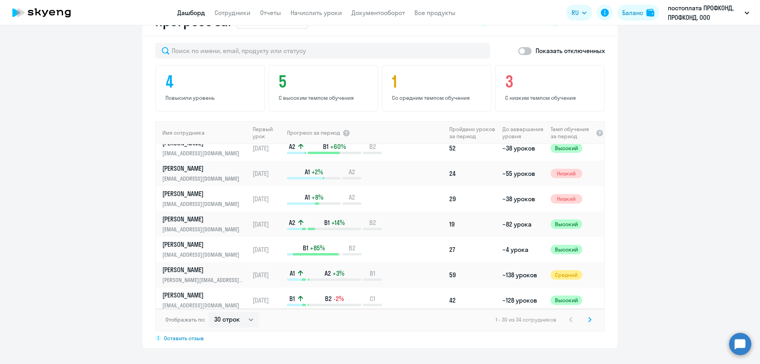
scroll to position [79, 0]
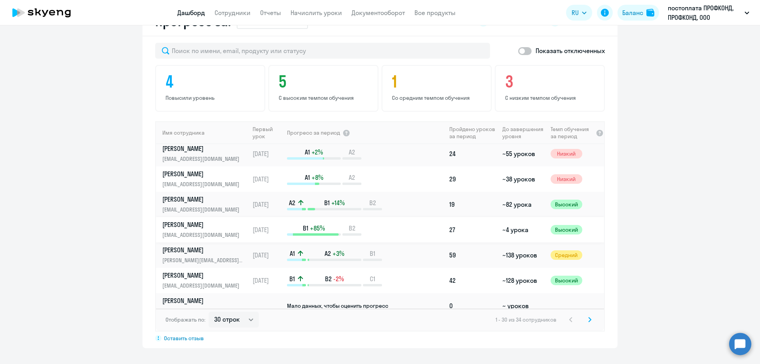
click at [217, 232] on p "[EMAIL_ADDRESS][DOMAIN_NAME]" at bounding box center [203, 234] width 82 height 9
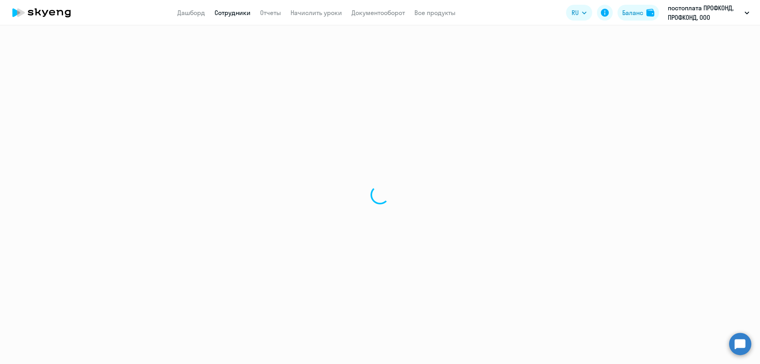
select select "english"
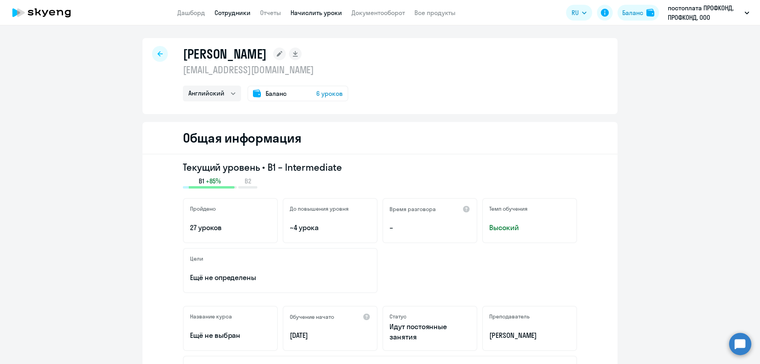
click at [313, 13] on link "Начислить уроки" at bounding box center [316, 13] width 51 height 8
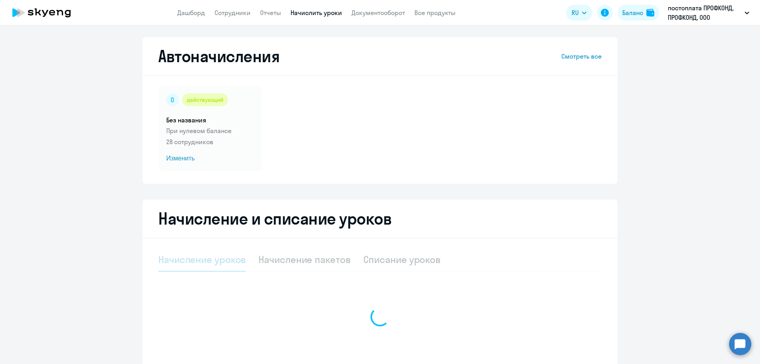
select select "10"
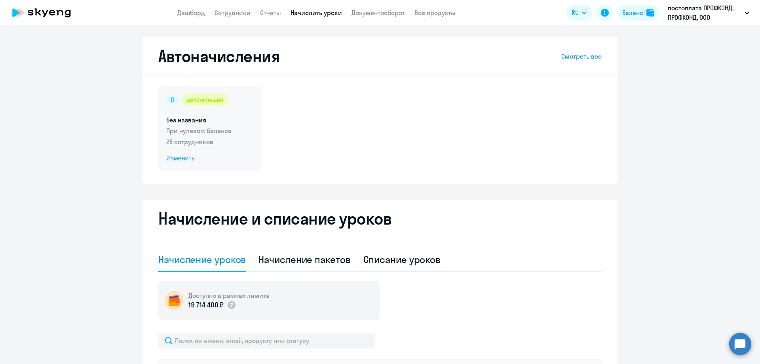
click at [182, 161] on span "Изменить" at bounding box center [210, 159] width 88 height 10
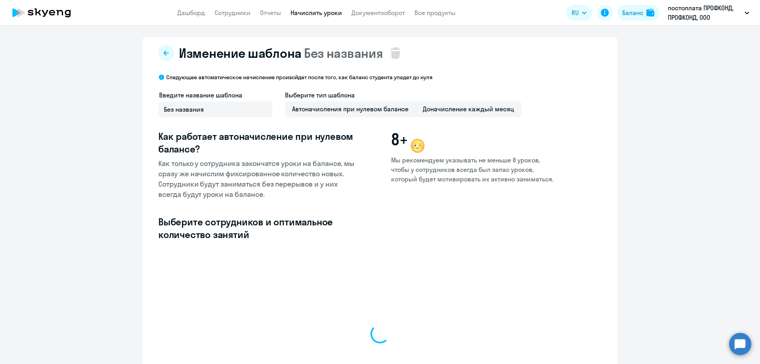
select select "10"
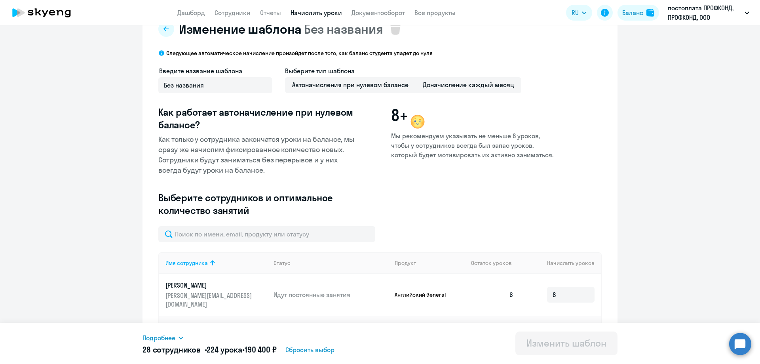
scroll to position [119, 0]
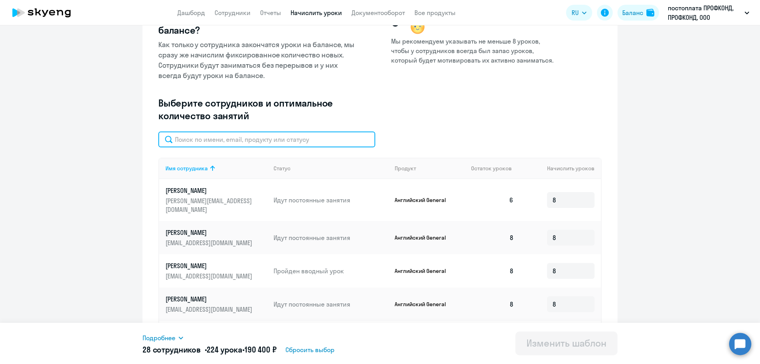
click at [215, 139] on input "text" at bounding box center [266, 139] width 217 height 16
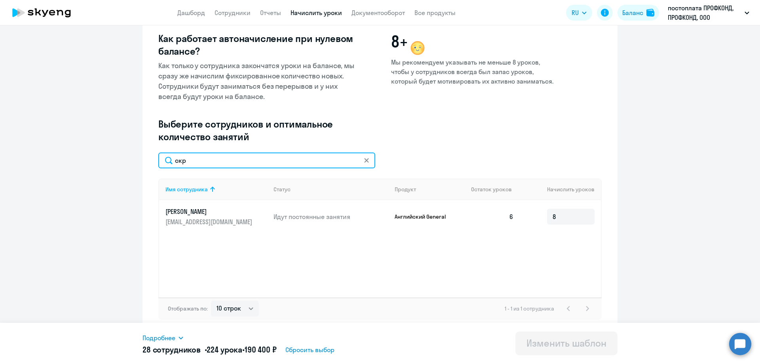
scroll to position [98, 0]
type input "скр"
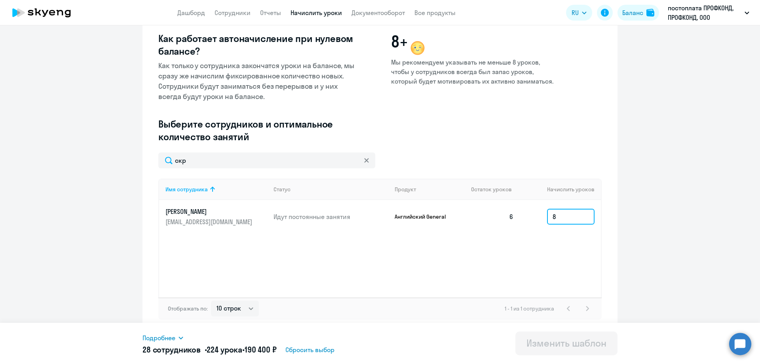
drag, startPoint x: 567, startPoint y: 221, endPoint x: 545, endPoint y: 219, distance: 21.9
click at [547, 219] on input "8" at bounding box center [571, 217] width 48 height 16
type input "0"
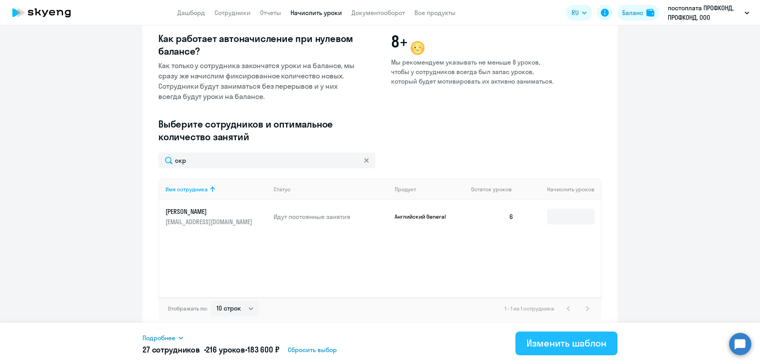
click at [551, 339] on div "Изменить шаблон" at bounding box center [567, 343] width 80 height 13
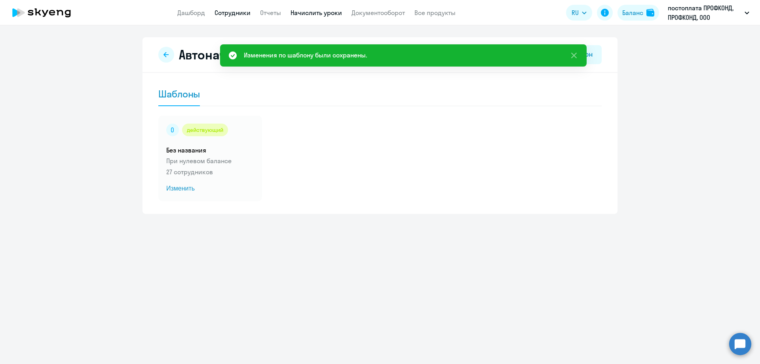
click at [225, 13] on link "Сотрудники" at bounding box center [233, 13] width 36 height 8
select select "30"
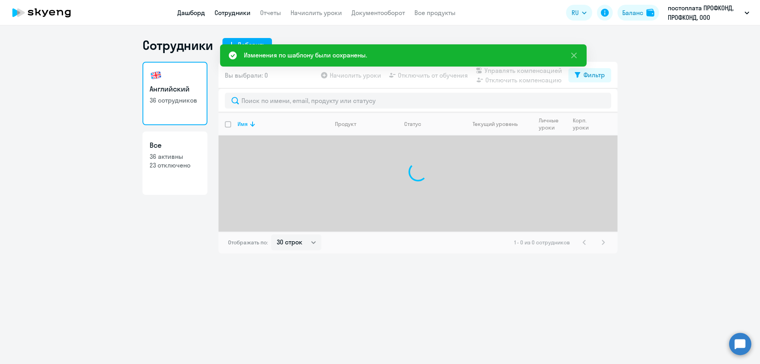
click at [179, 11] on link "Дашборд" at bounding box center [191, 13] width 28 height 8
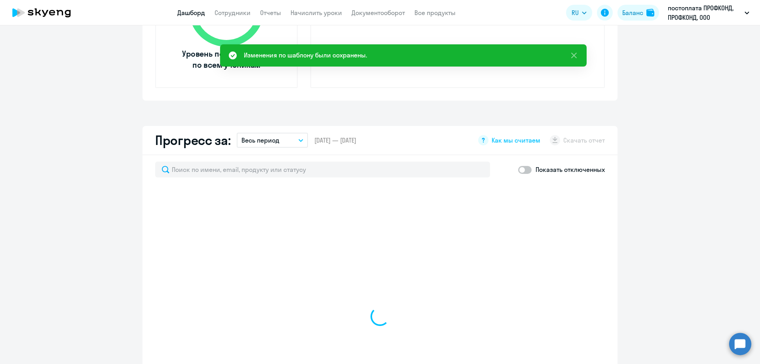
select select "30"
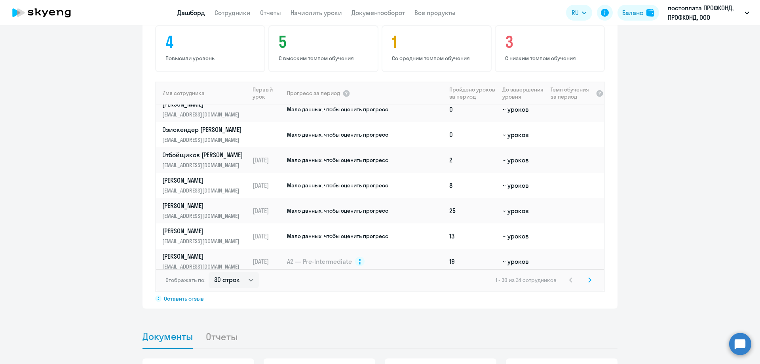
scroll to position [554, 0]
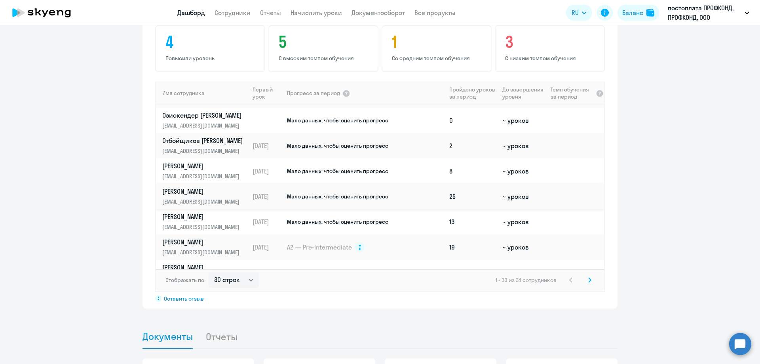
click at [162, 192] on p "[PERSON_NAME]" at bounding box center [203, 191] width 82 height 9
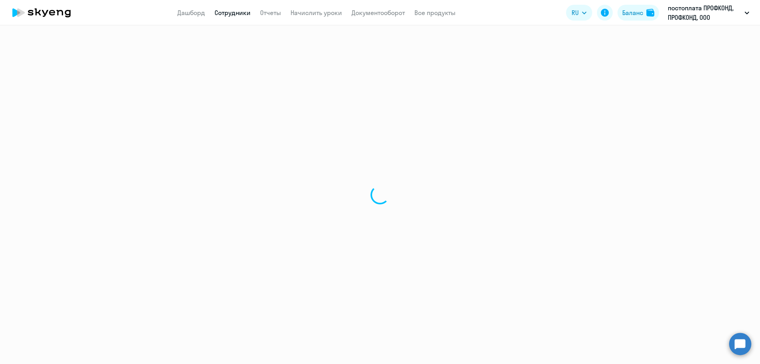
select select "english"
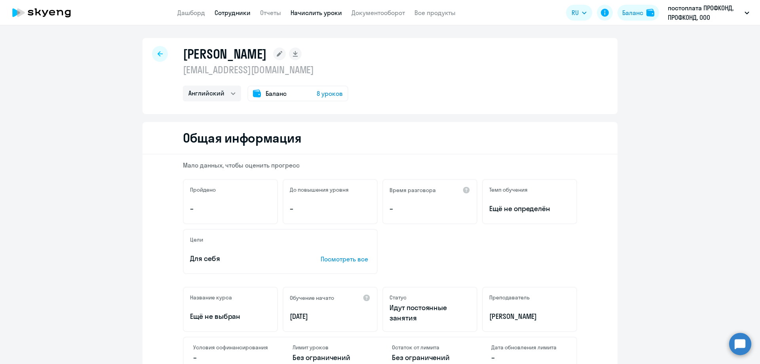
click at [303, 13] on link "Начислить уроки" at bounding box center [316, 13] width 51 height 8
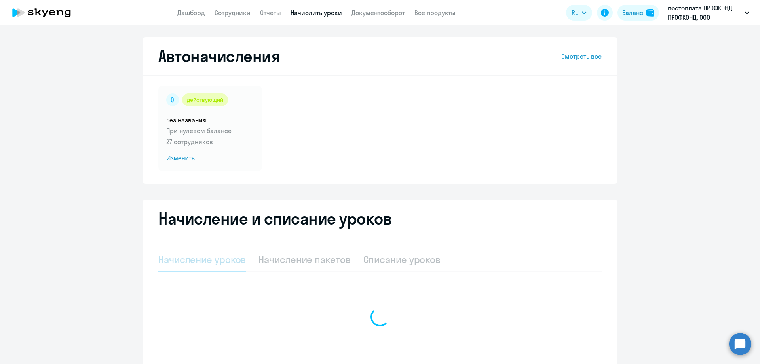
select select "10"
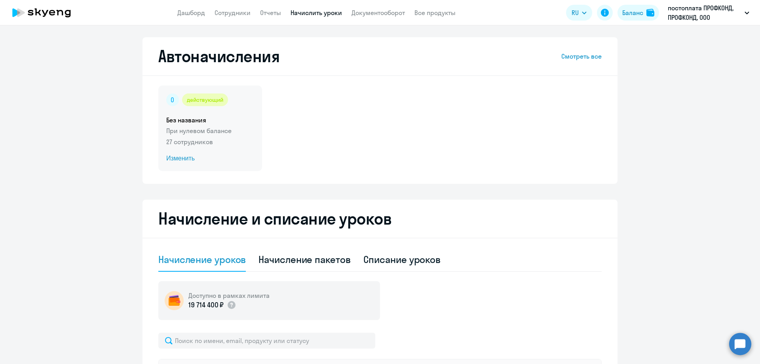
click at [185, 156] on span "Изменить" at bounding box center [210, 159] width 88 height 10
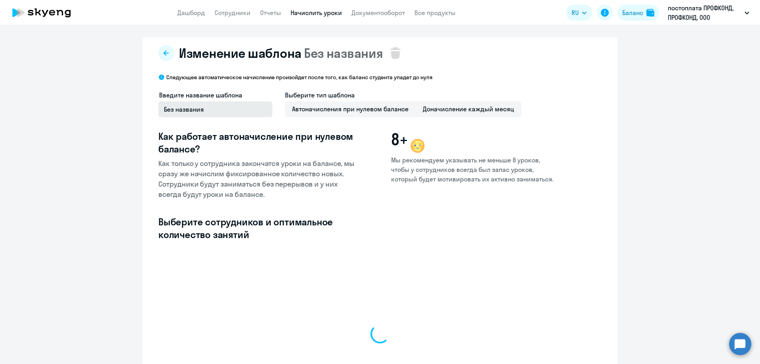
select select "10"
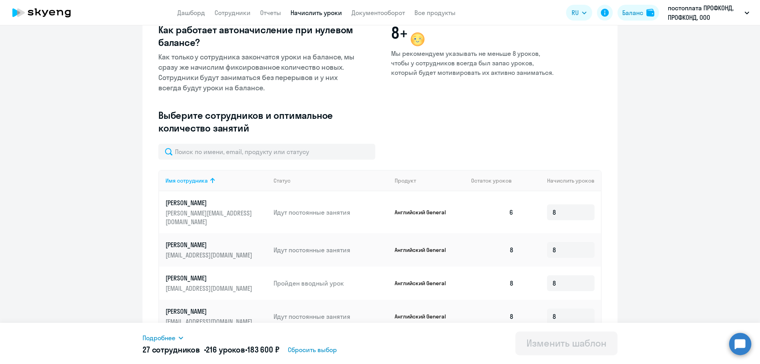
scroll to position [119, 0]
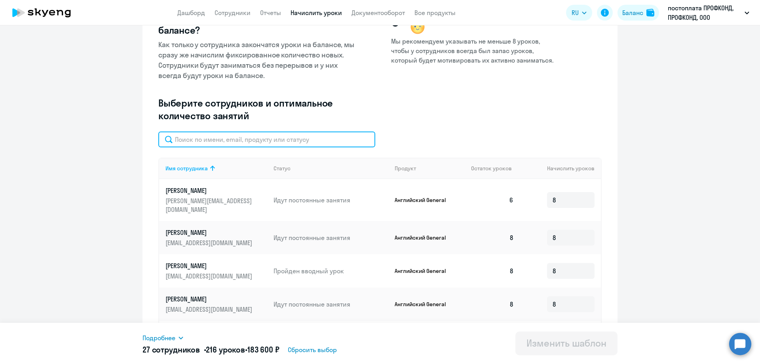
click at [193, 139] on input "text" at bounding box center [266, 139] width 217 height 16
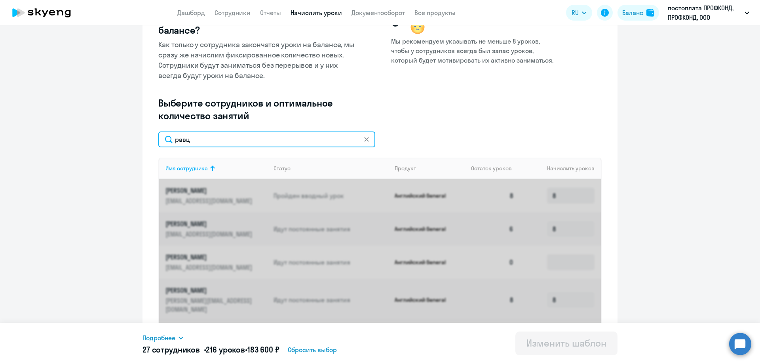
scroll to position [98, 0]
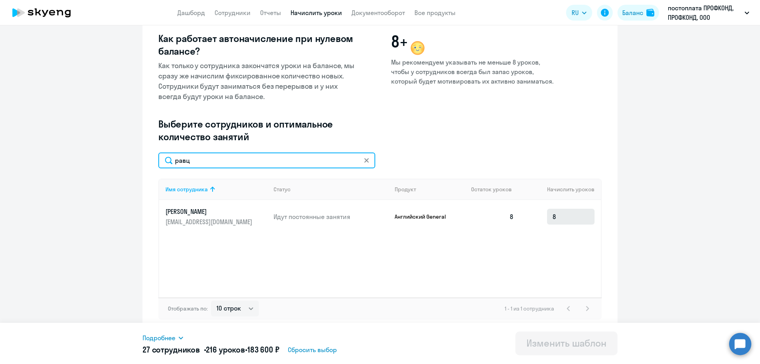
type input "равц"
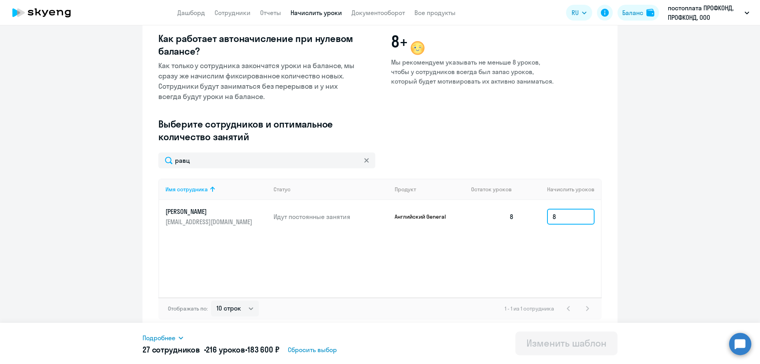
drag, startPoint x: 553, startPoint y: 215, endPoint x: 548, endPoint y: 213, distance: 5.7
click at [548, 213] on input "8" at bounding box center [571, 217] width 48 height 16
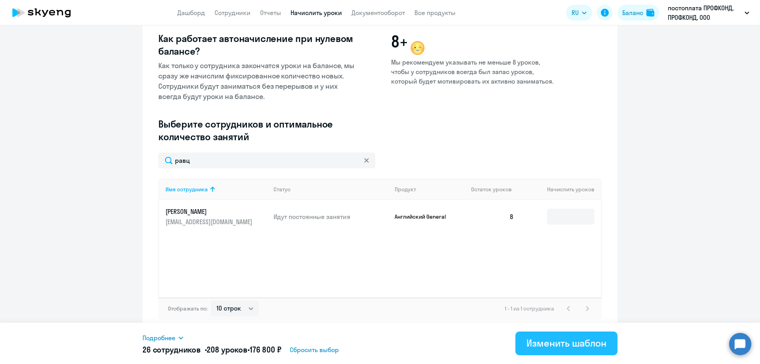
click at [566, 341] on div "Изменить шаблон" at bounding box center [567, 343] width 80 height 13
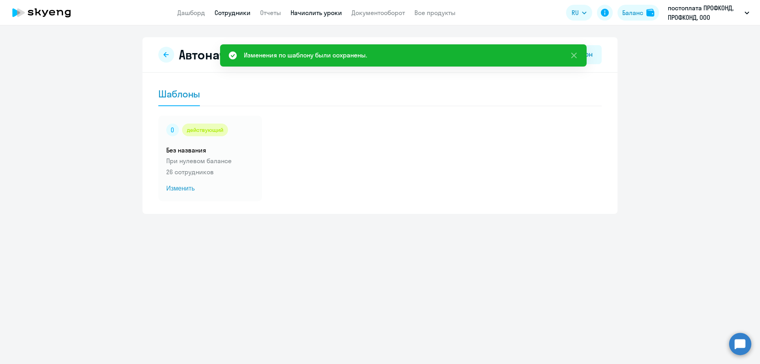
click at [230, 13] on link "Сотрудники" at bounding box center [233, 13] width 36 height 8
select select "30"
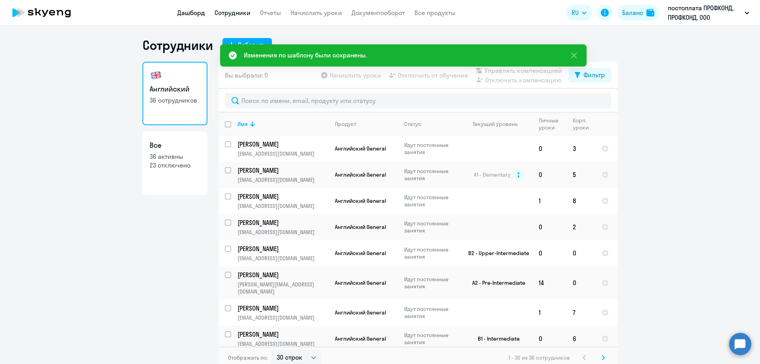
click at [193, 12] on link "Дашборд" at bounding box center [191, 13] width 28 height 8
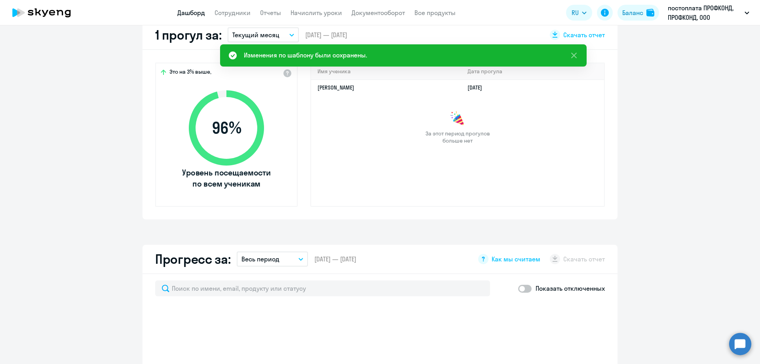
scroll to position [475, 0]
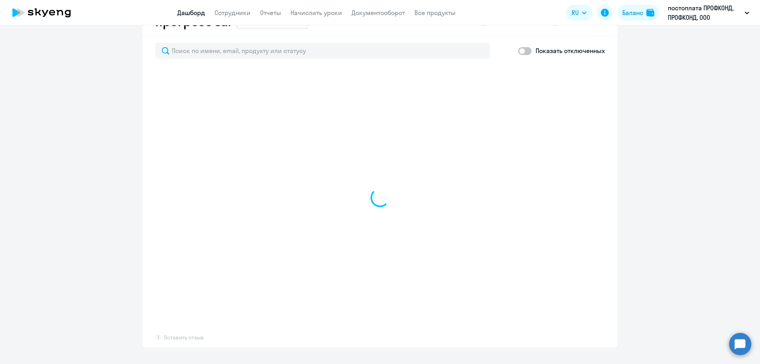
select select "30"
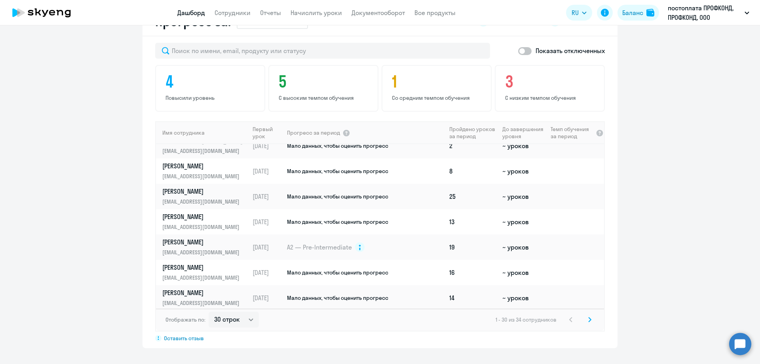
scroll to position [596, 0]
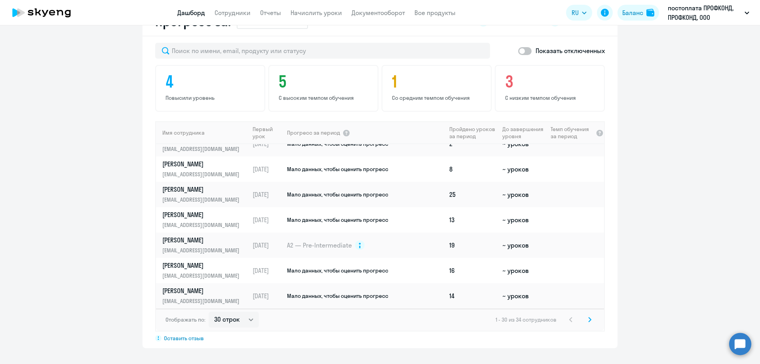
click at [585, 316] on svg-icon at bounding box center [590, 320] width 10 height 10
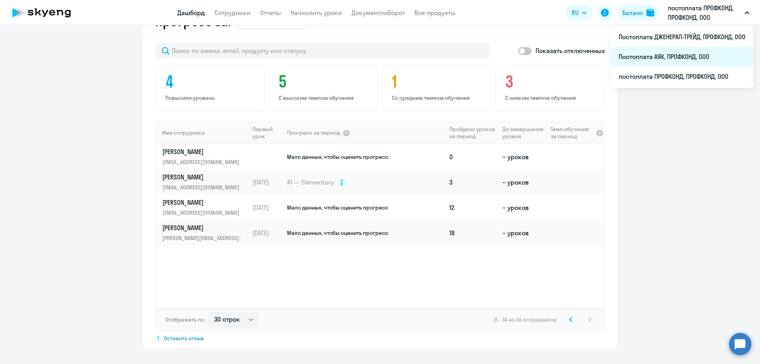
click at [675, 52] on li "Постоплата АЯК, ПРОФКОНД, ООО" at bounding box center [682, 57] width 143 height 20
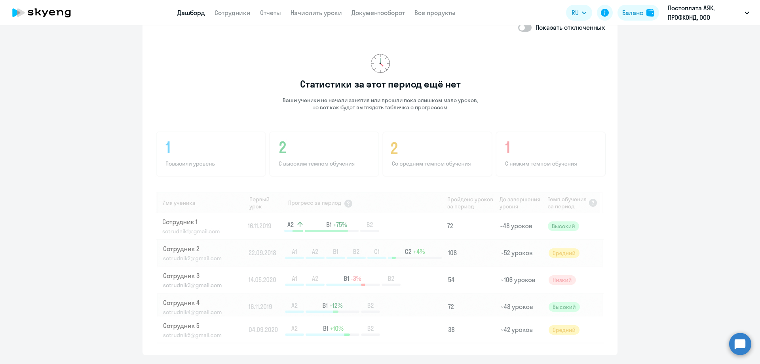
scroll to position [515, 0]
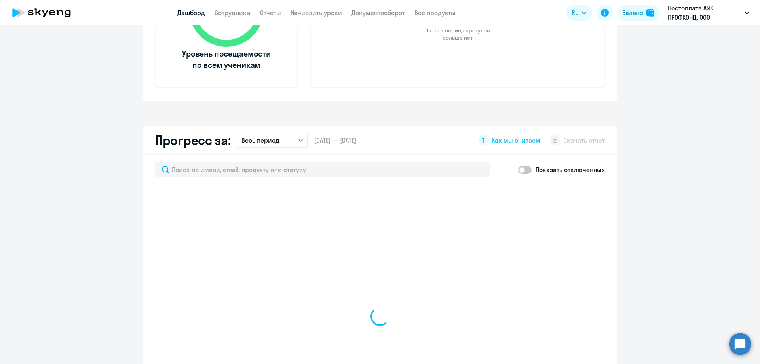
select select "30"
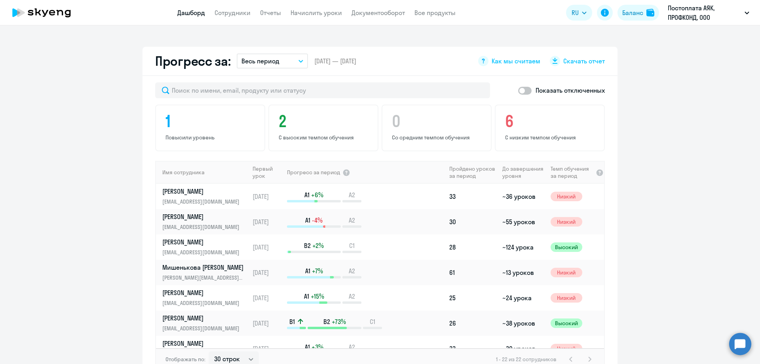
scroll to position [475, 0]
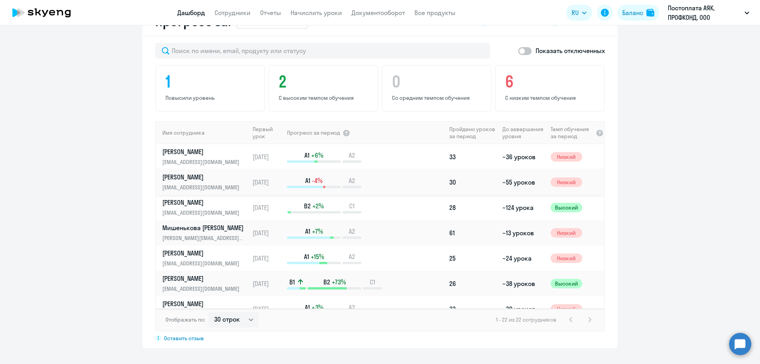
click at [166, 177] on p "[PERSON_NAME]" at bounding box center [203, 177] width 82 height 9
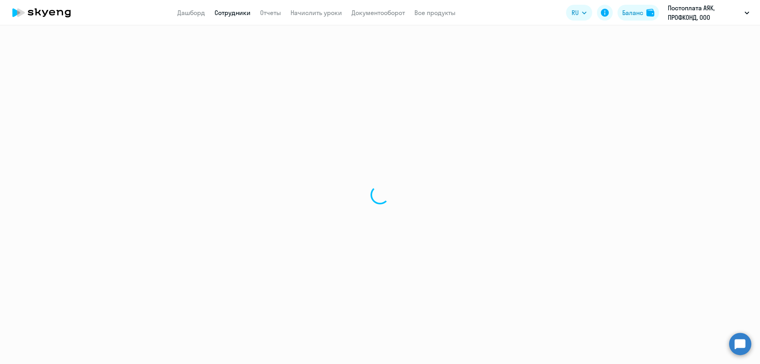
select select "english"
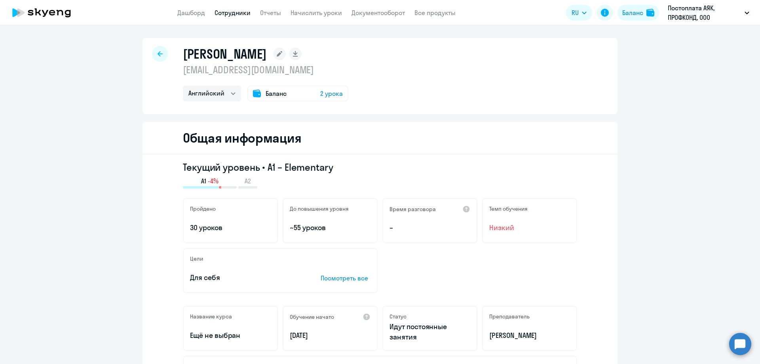
click at [235, 11] on link "Сотрудники" at bounding box center [233, 13] width 36 height 8
select select "30"
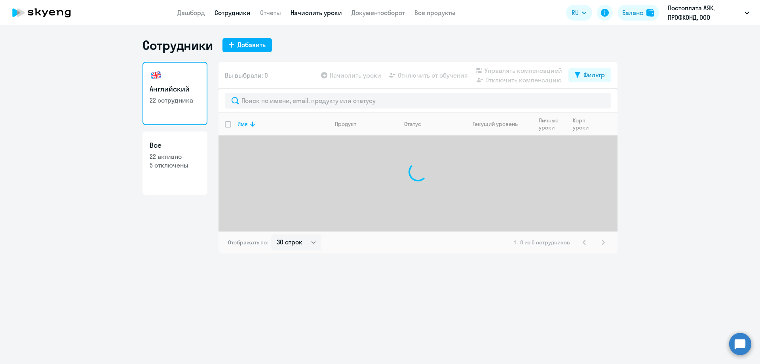
click at [299, 11] on link "Начислить уроки" at bounding box center [316, 13] width 51 height 8
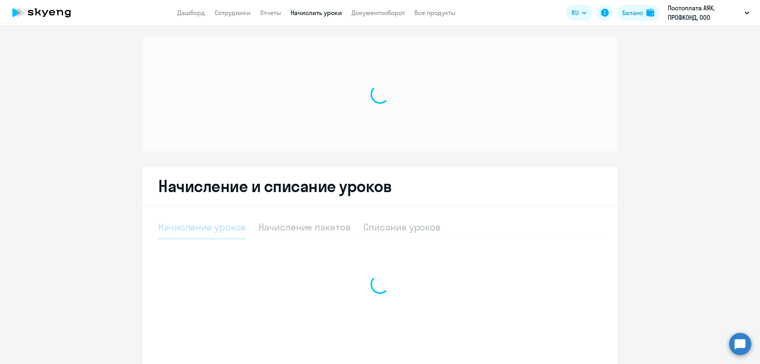
select select "10"
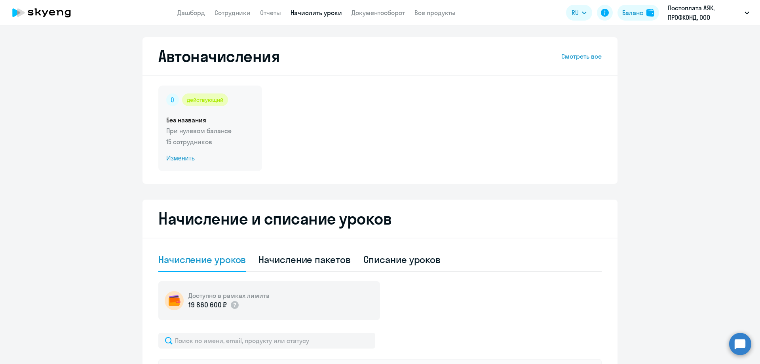
click at [181, 159] on span "Изменить" at bounding box center [210, 159] width 88 height 10
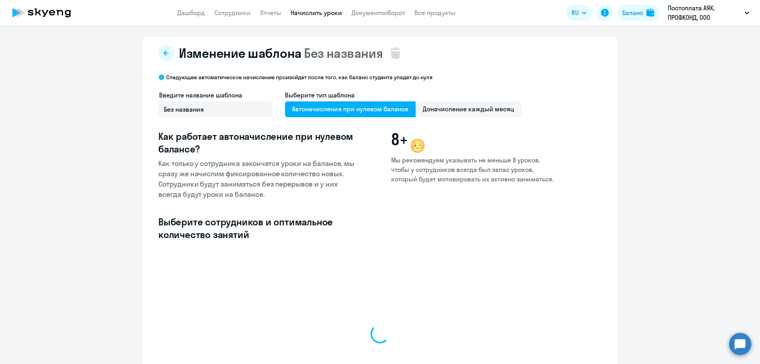
select select "10"
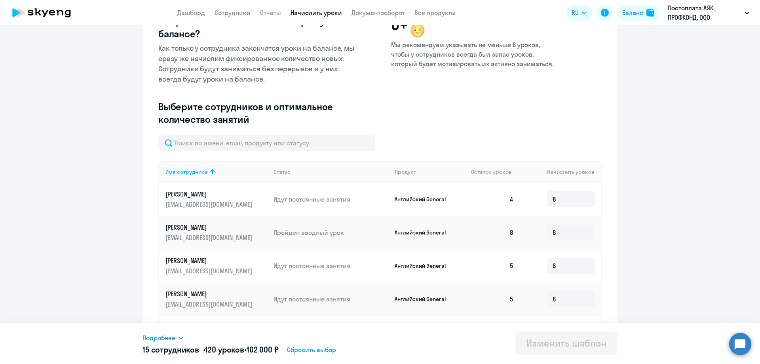
scroll to position [119, 0]
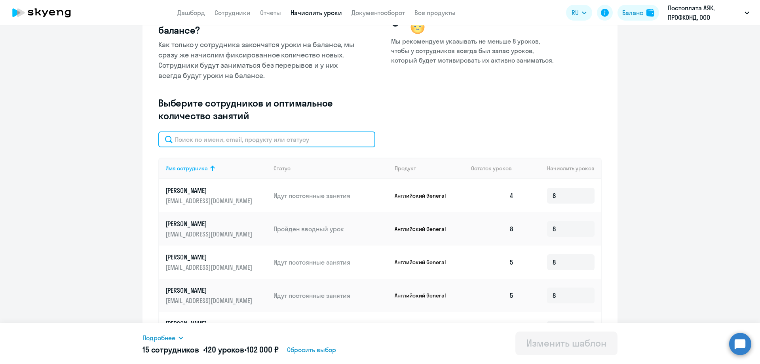
click at [210, 145] on input "text" at bounding box center [266, 139] width 217 height 16
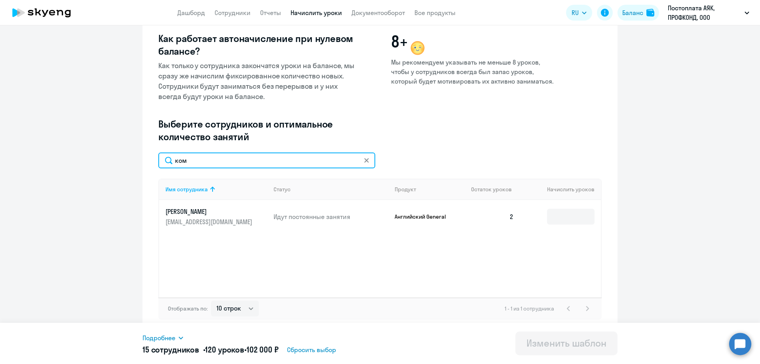
scroll to position [98, 0]
type input "ком"
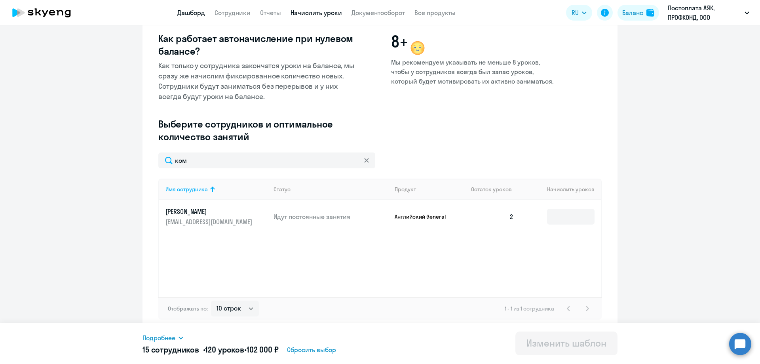
click at [188, 12] on link "Дашборд" at bounding box center [191, 13] width 28 height 8
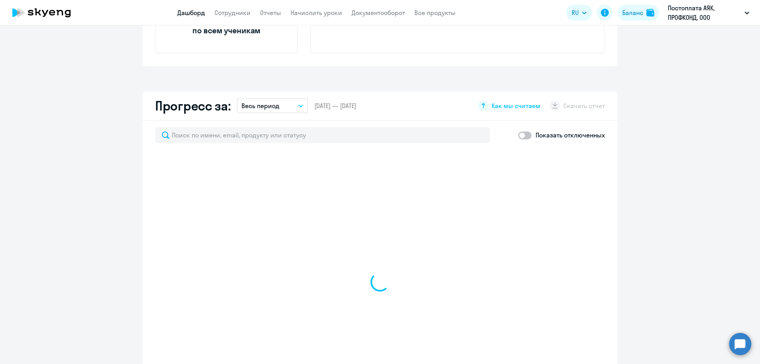
select select "30"
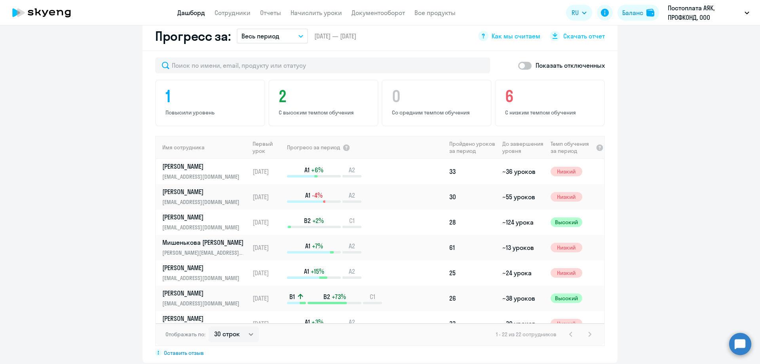
scroll to position [549, 0]
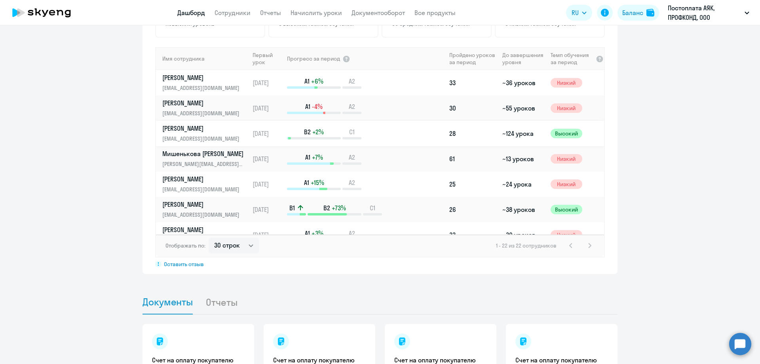
click at [194, 129] on p "[PERSON_NAME]" at bounding box center [203, 128] width 82 height 9
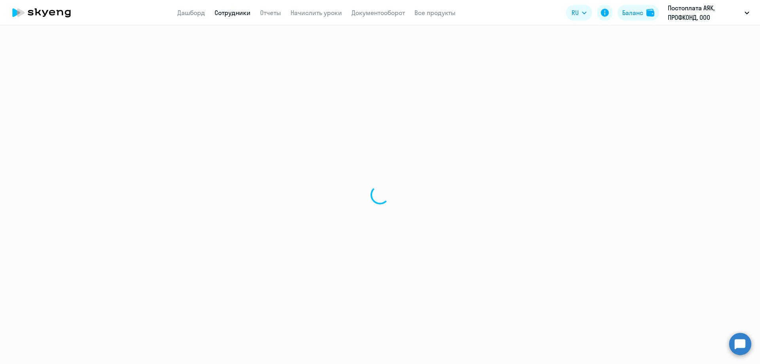
select select "english"
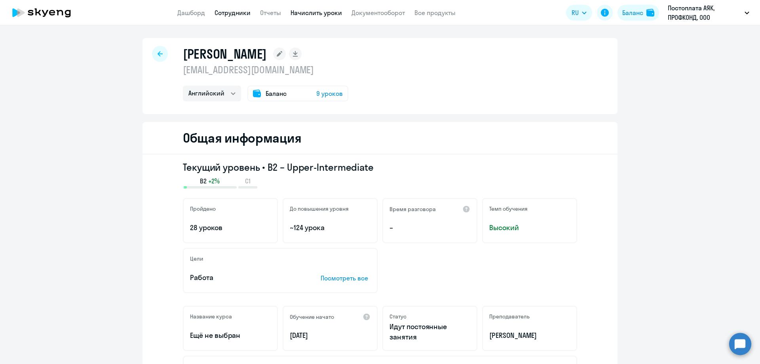
click at [303, 11] on link "Начислить уроки" at bounding box center [316, 13] width 51 height 8
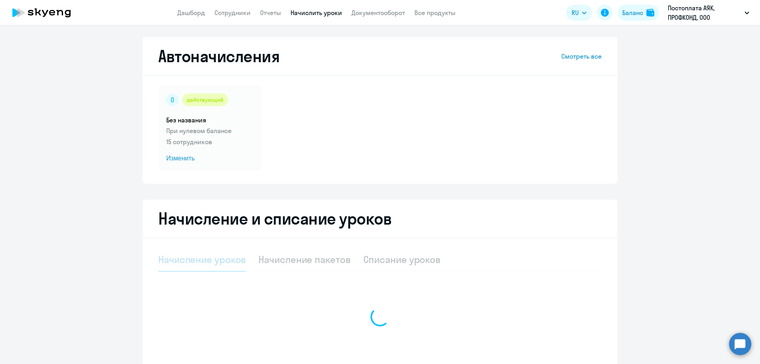
select select "10"
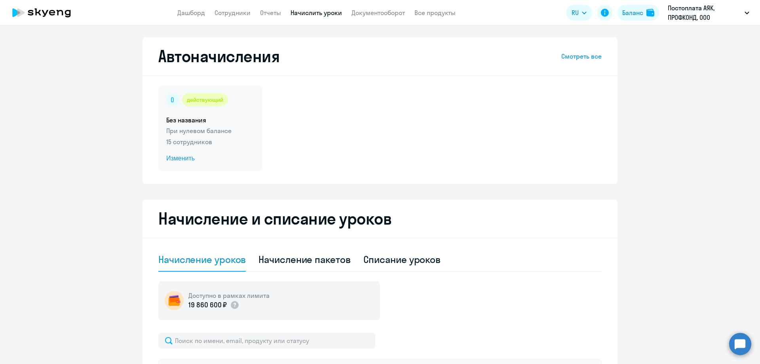
click at [183, 159] on span "Изменить" at bounding box center [210, 159] width 88 height 10
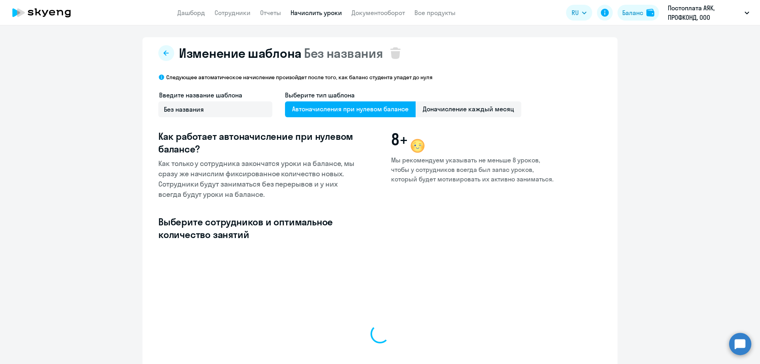
select select "10"
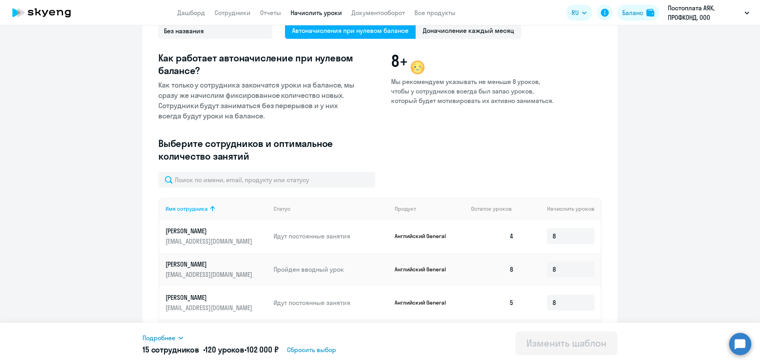
scroll to position [79, 0]
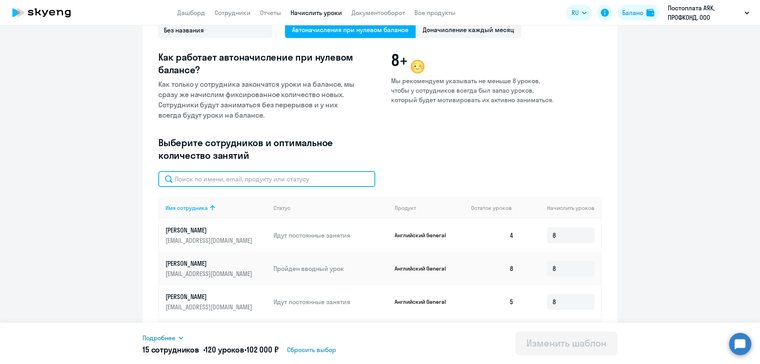
click at [181, 181] on input "text" at bounding box center [266, 179] width 217 height 16
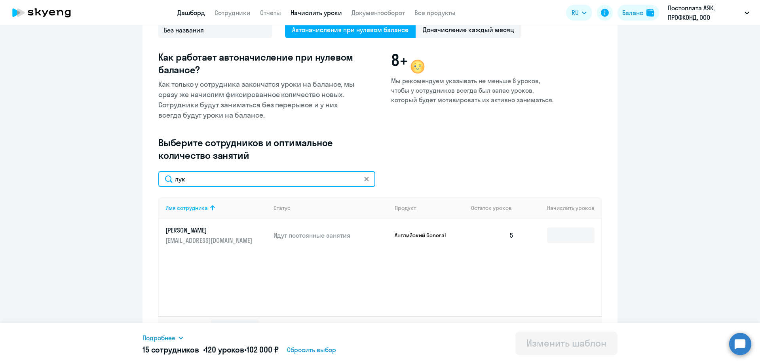
type input "лук"
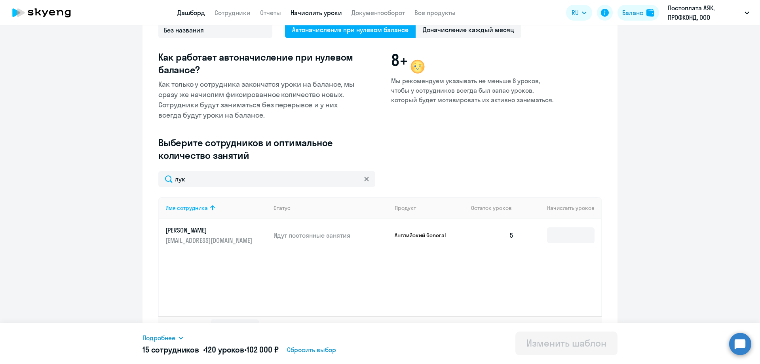
click at [196, 12] on link "Дашборд" at bounding box center [191, 13] width 28 height 8
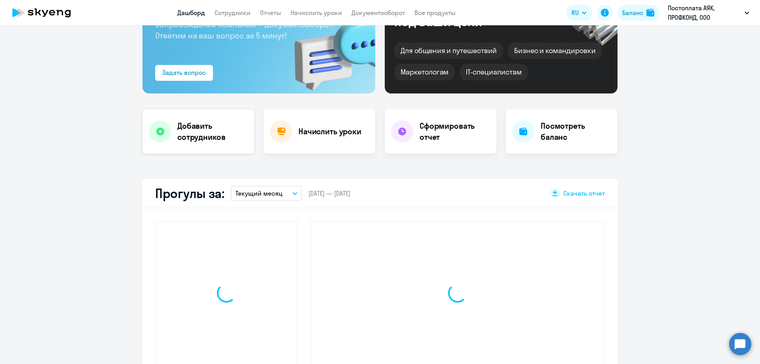
scroll to position [135, 0]
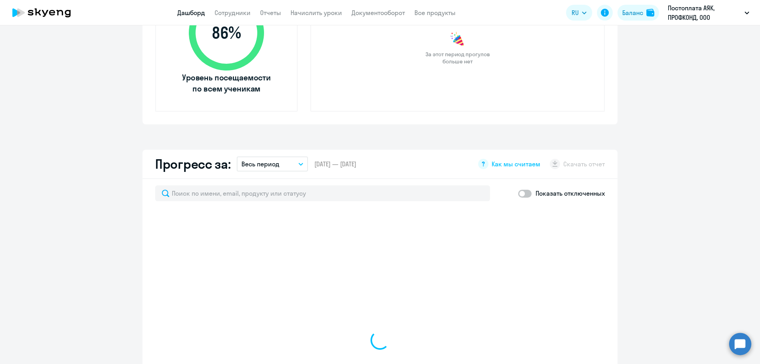
select select "30"
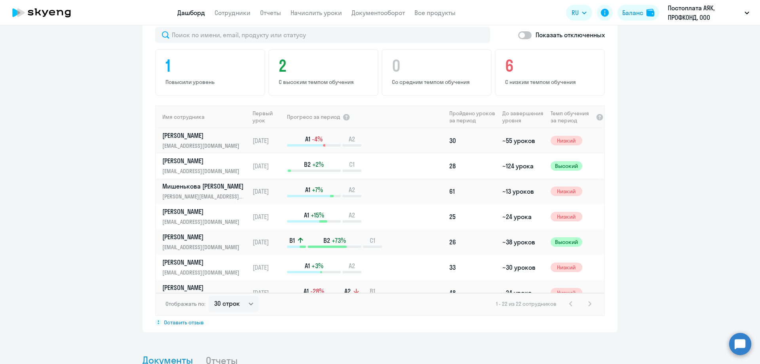
scroll to position [40, 0]
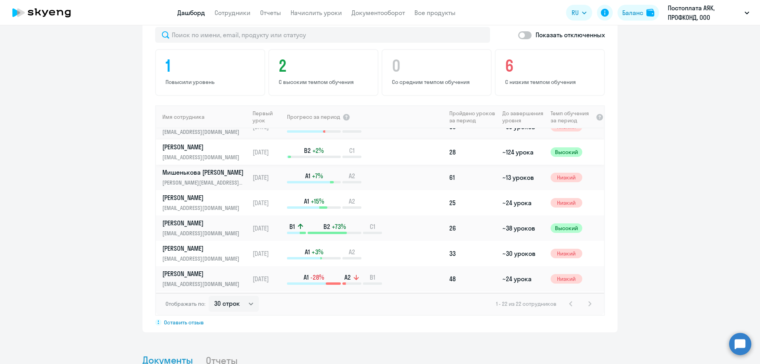
click at [188, 199] on p "[PERSON_NAME]" at bounding box center [203, 197] width 82 height 9
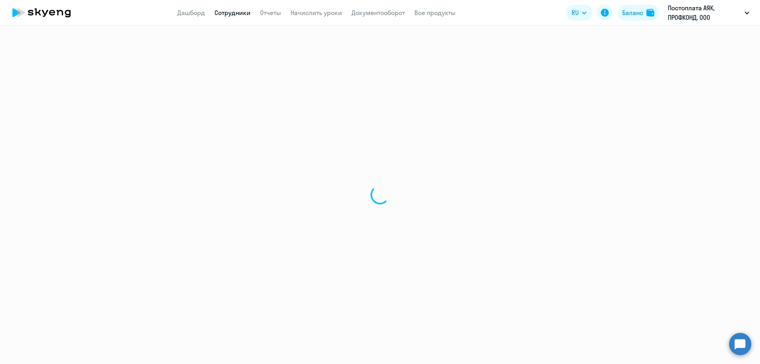
select select "english"
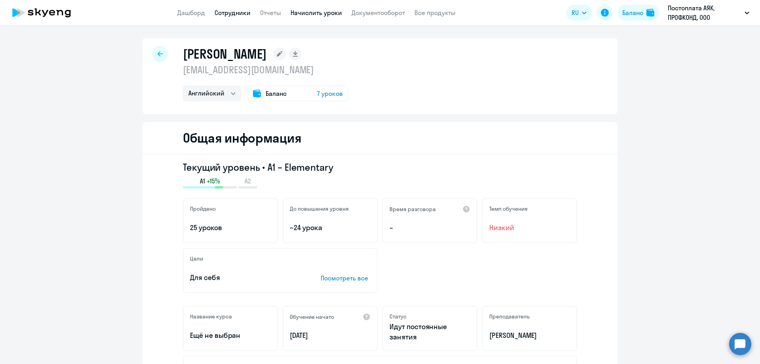
click at [300, 15] on link "Начислить уроки" at bounding box center [316, 13] width 51 height 8
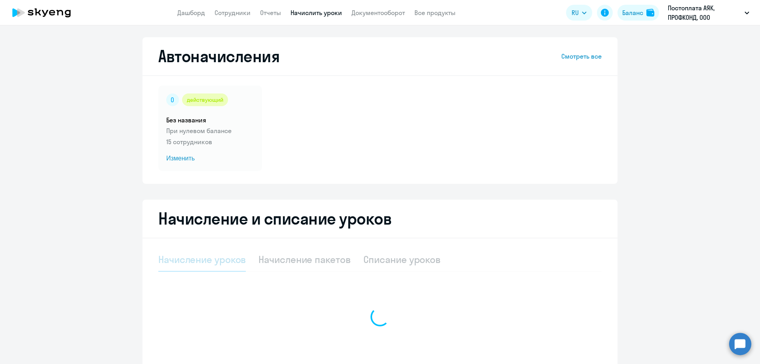
select select "10"
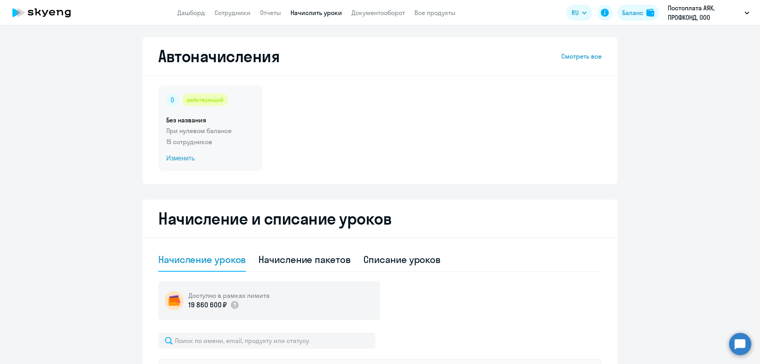
click at [177, 157] on span "Изменить" at bounding box center [210, 159] width 88 height 10
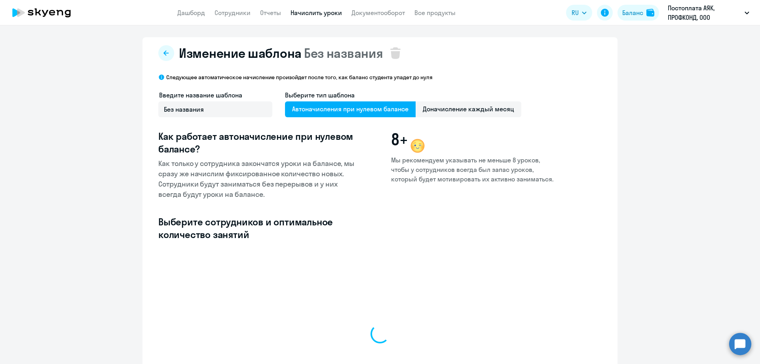
select select "10"
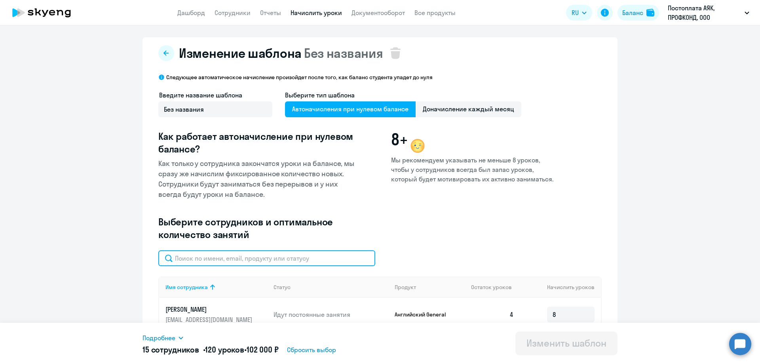
click at [190, 256] on input "text" at bounding box center [266, 258] width 217 height 16
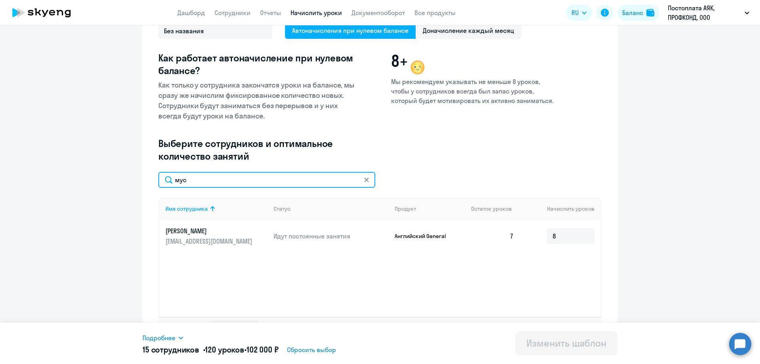
scroll to position [79, 0]
type input "мус"
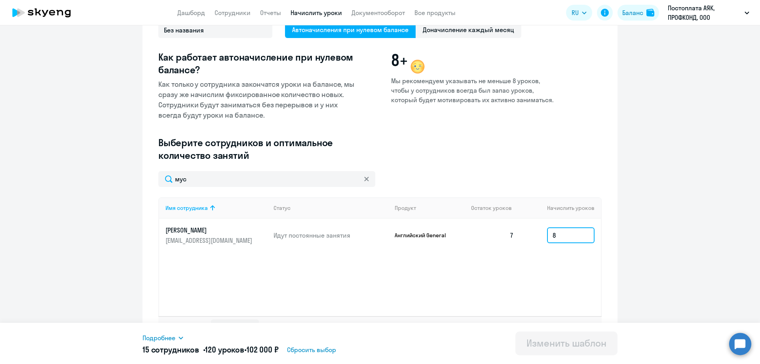
drag, startPoint x: 555, startPoint y: 238, endPoint x: 545, endPoint y: 237, distance: 9.6
click at [547, 237] on input "8" at bounding box center [571, 235] width 48 height 16
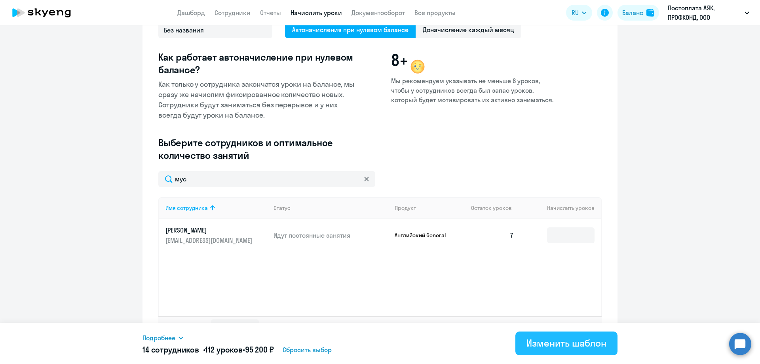
click at [592, 341] on div "Изменить шаблон" at bounding box center [567, 343] width 80 height 13
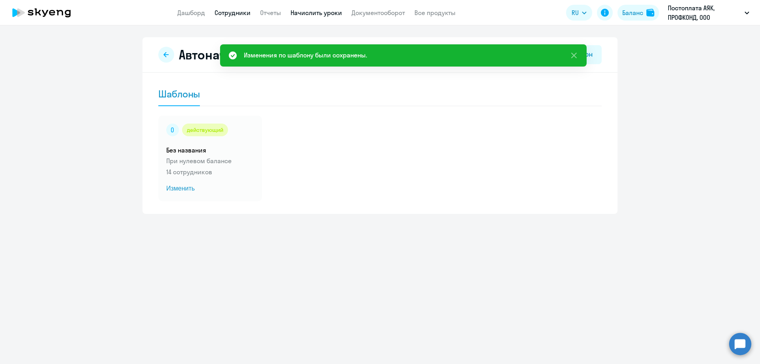
click at [236, 11] on link "Сотрудники" at bounding box center [233, 13] width 36 height 8
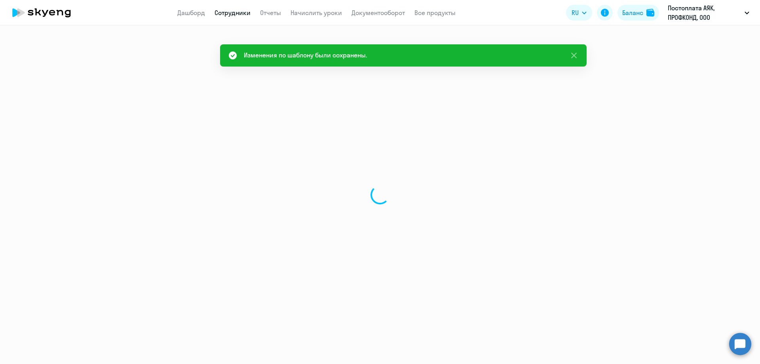
select select "30"
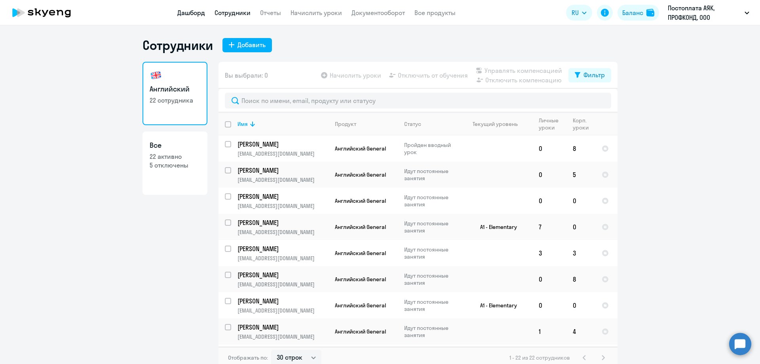
click at [192, 11] on link "Дашборд" at bounding box center [191, 13] width 28 height 8
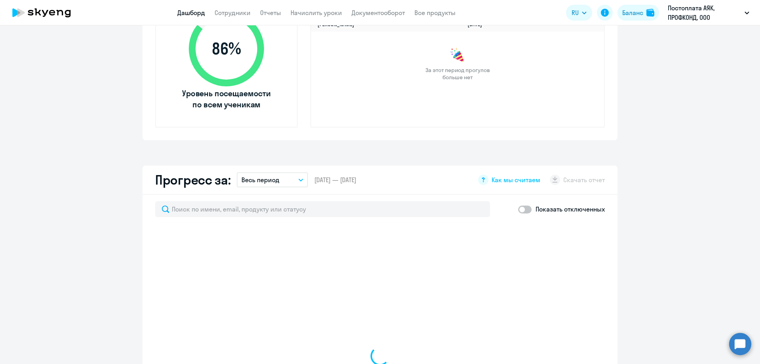
select select "30"
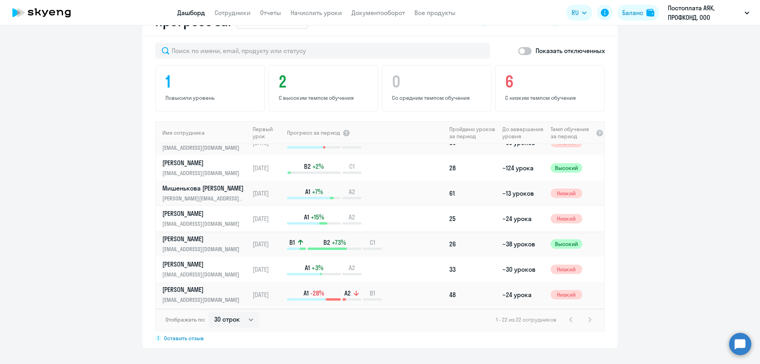
scroll to position [79, 0]
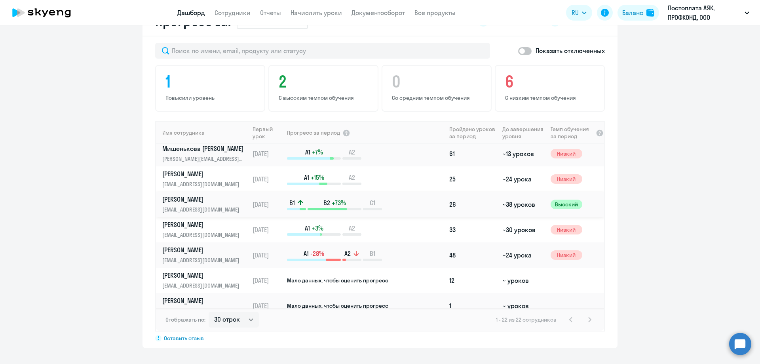
click at [198, 205] on p "[EMAIL_ADDRESS][DOMAIN_NAME]" at bounding box center [203, 209] width 82 height 9
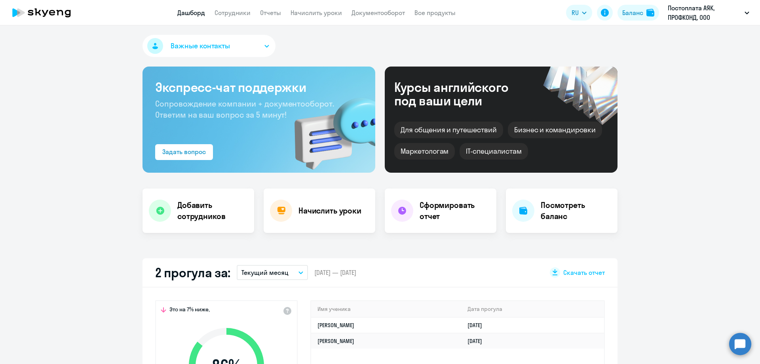
select select "english"
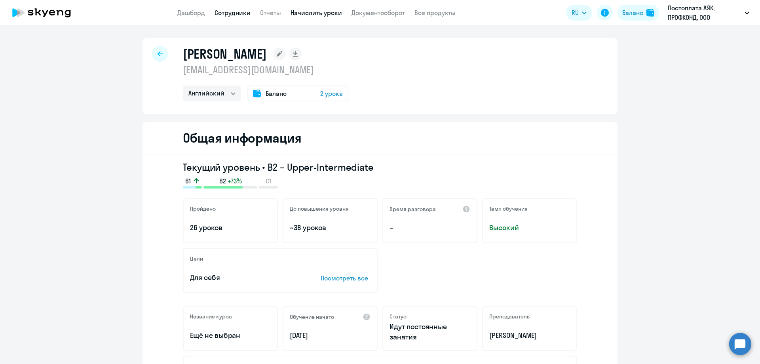
click at [305, 16] on link "Начислить уроки" at bounding box center [316, 13] width 51 height 8
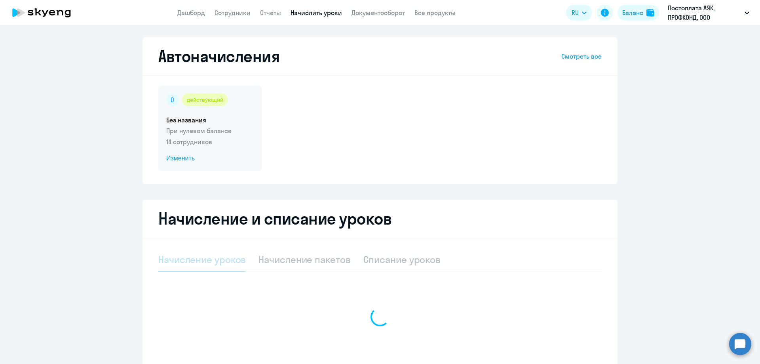
select select "10"
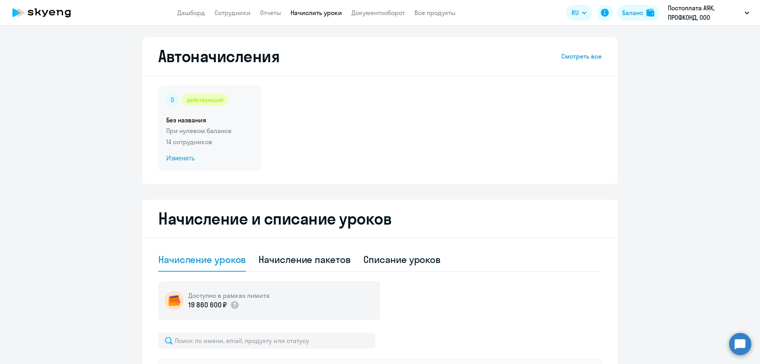
click at [188, 159] on span "Изменить" at bounding box center [210, 159] width 88 height 10
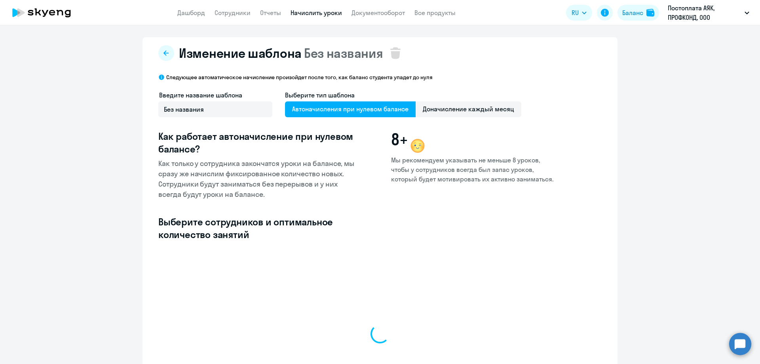
select select "10"
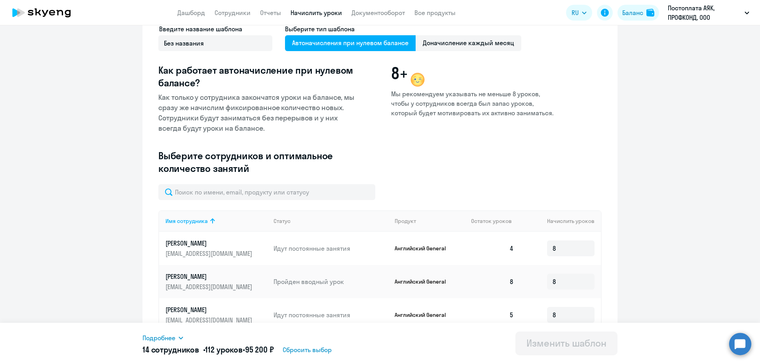
scroll to position [119, 0]
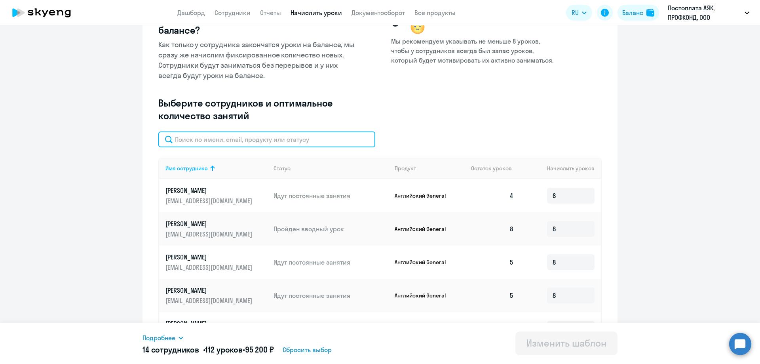
click at [187, 135] on input "text" at bounding box center [266, 139] width 217 height 16
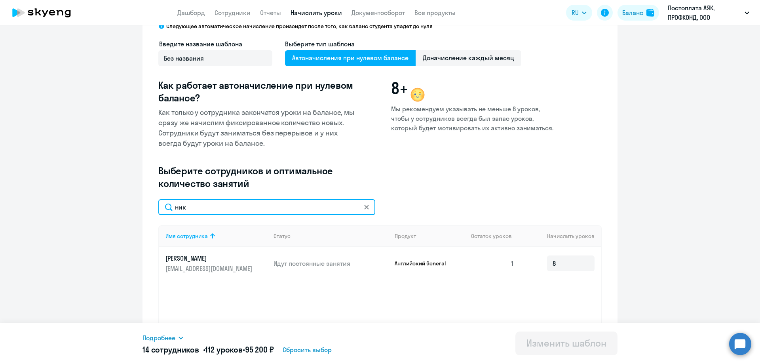
scroll to position [0, 0]
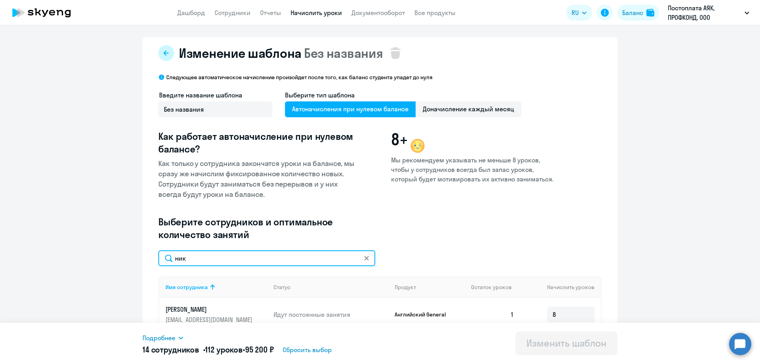
type input "ник"
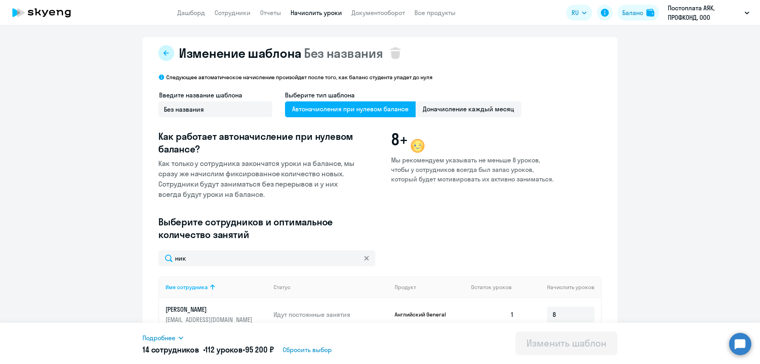
click at [167, 55] on button at bounding box center [166, 53] width 16 height 16
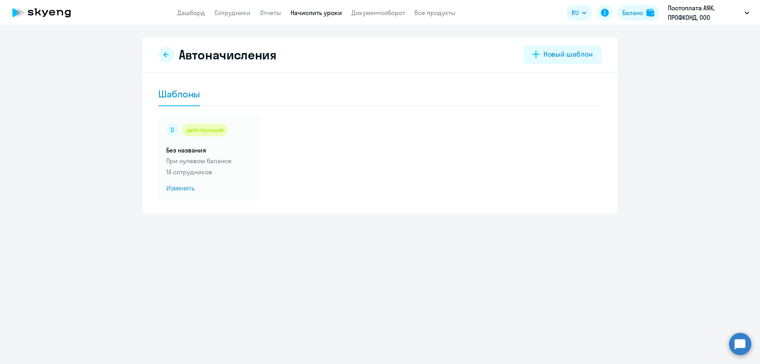
click at [167, 55] on icon at bounding box center [166, 54] width 5 height 5
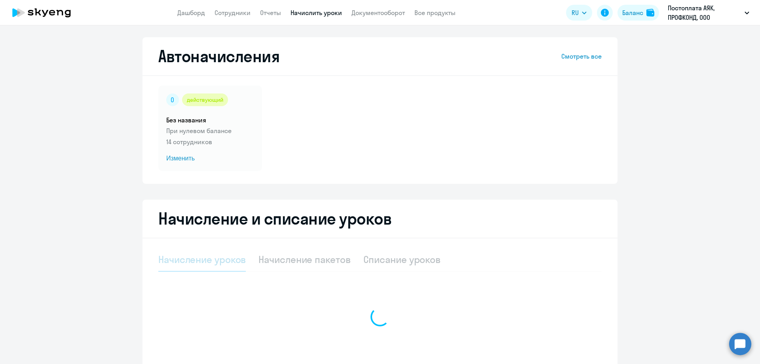
select select "10"
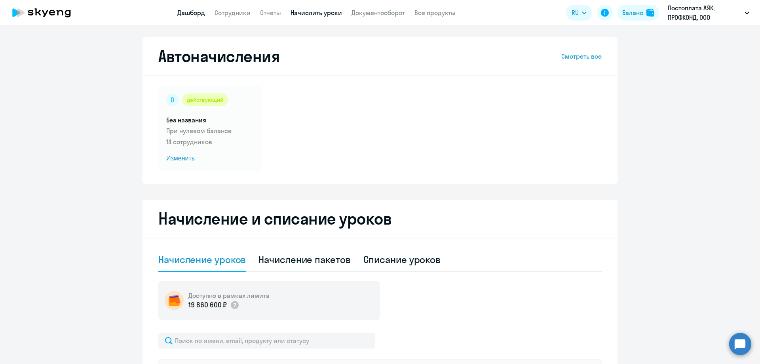
click at [191, 10] on link "Дашборд" at bounding box center [191, 13] width 28 height 8
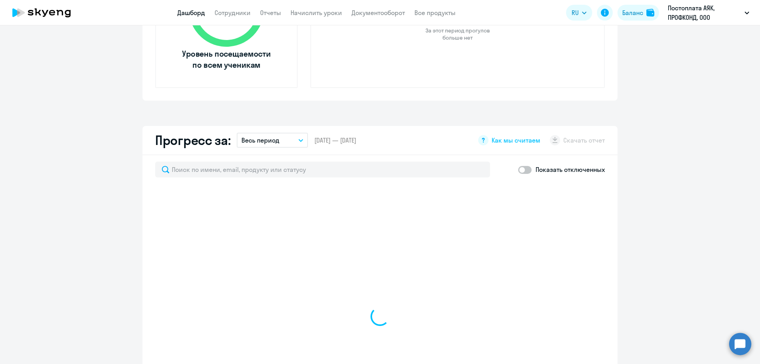
scroll to position [475, 0]
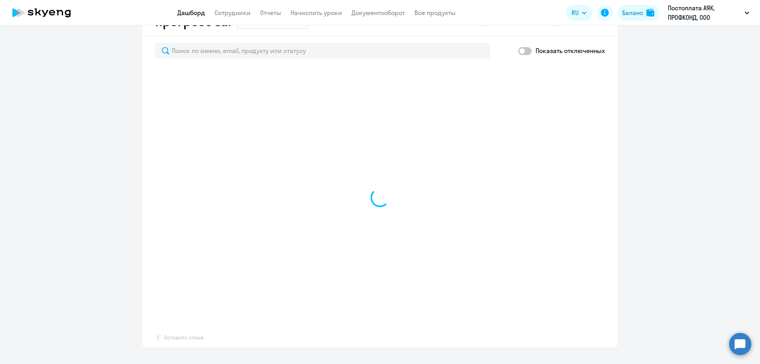
select select "30"
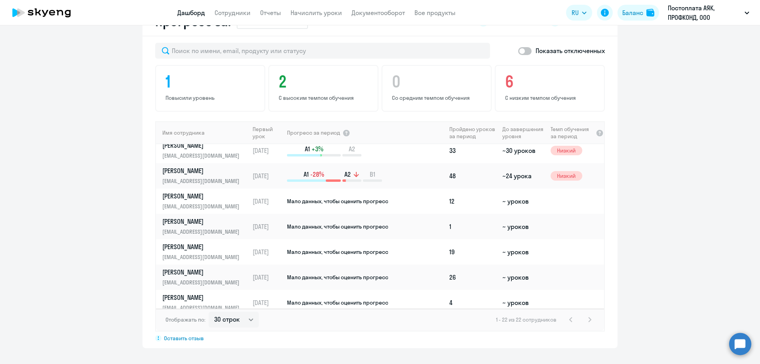
scroll to position [198, 0]
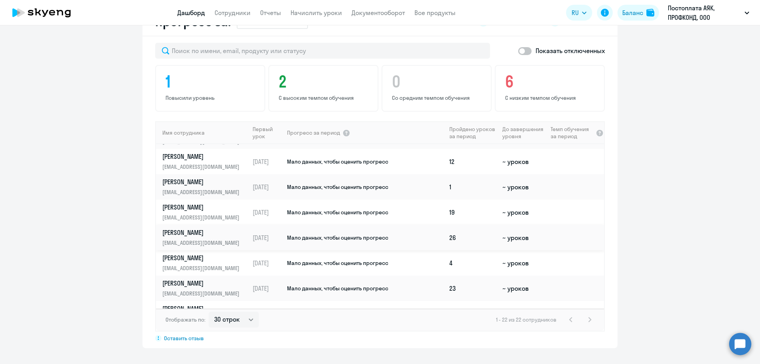
click at [219, 232] on p "[PERSON_NAME]" at bounding box center [203, 232] width 82 height 9
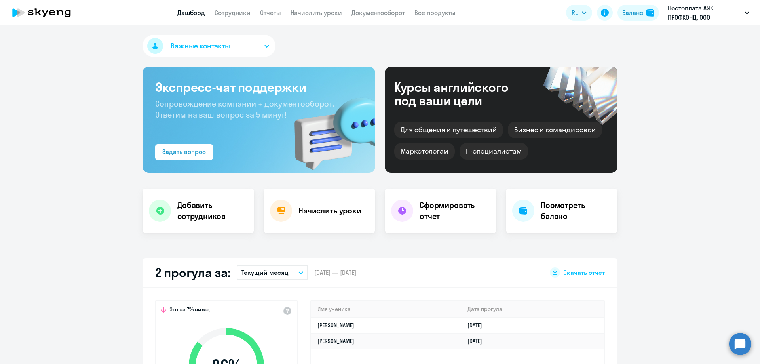
select select "english"
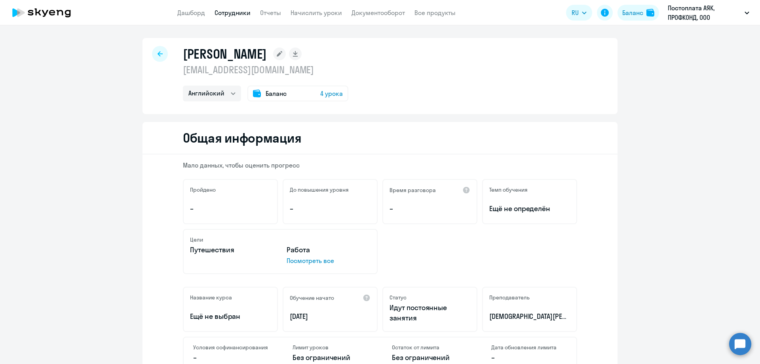
click at [158, 56] on icon at bounding box center [160, 53] width 5 height 5
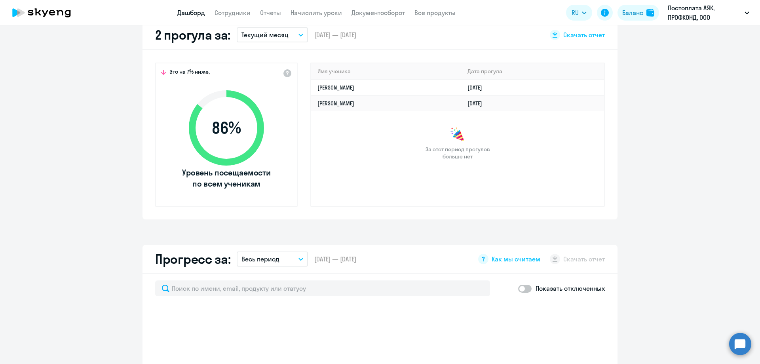
select select "30"
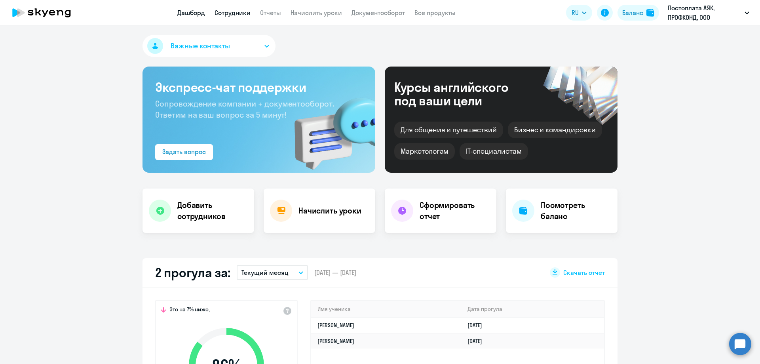
click at [221, 16] on link "Сотрудники" at bounding box center [233, 13] width 36 height 8
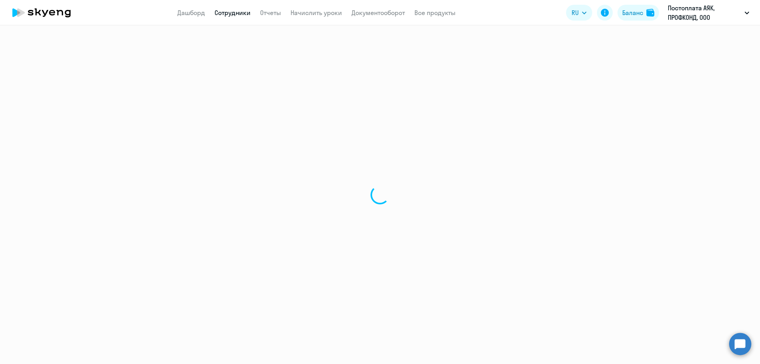
select select "30"
